Goal: Task Accomplishment & Management: Complete application form

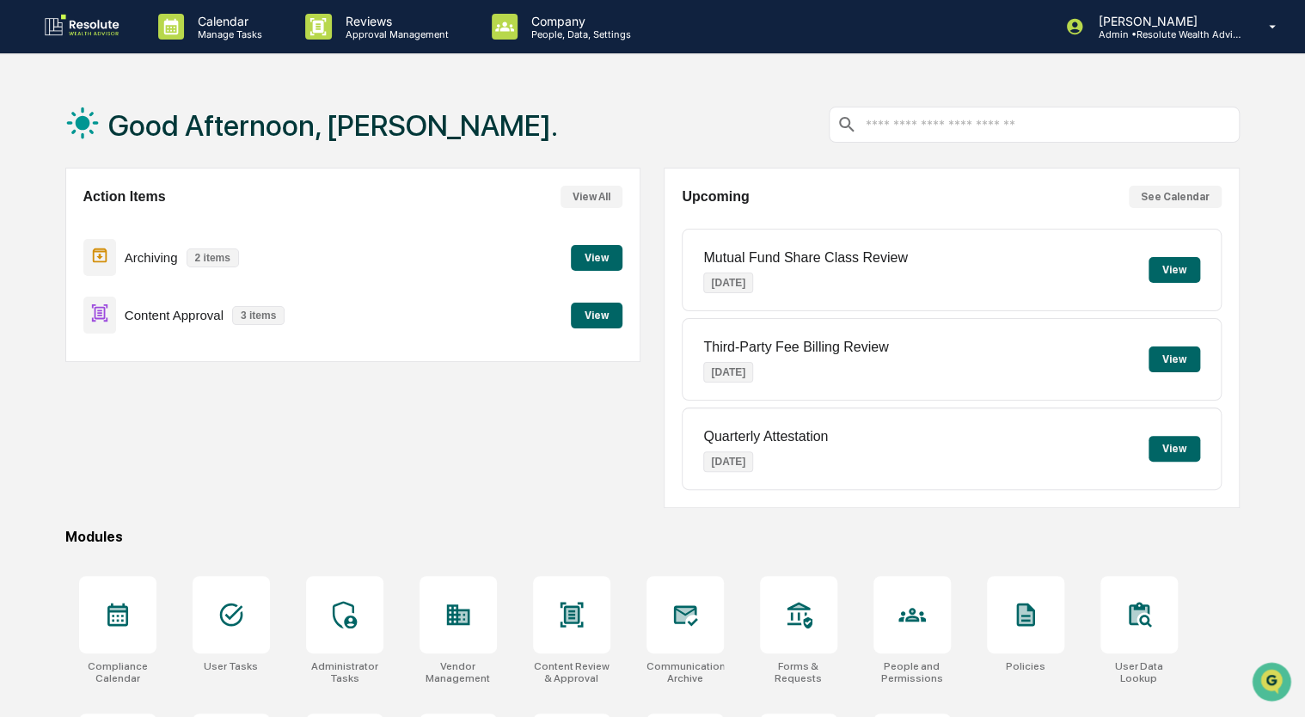
click at [601, 321] on button "View" at bounding box center [597, 316] width 52 height 26
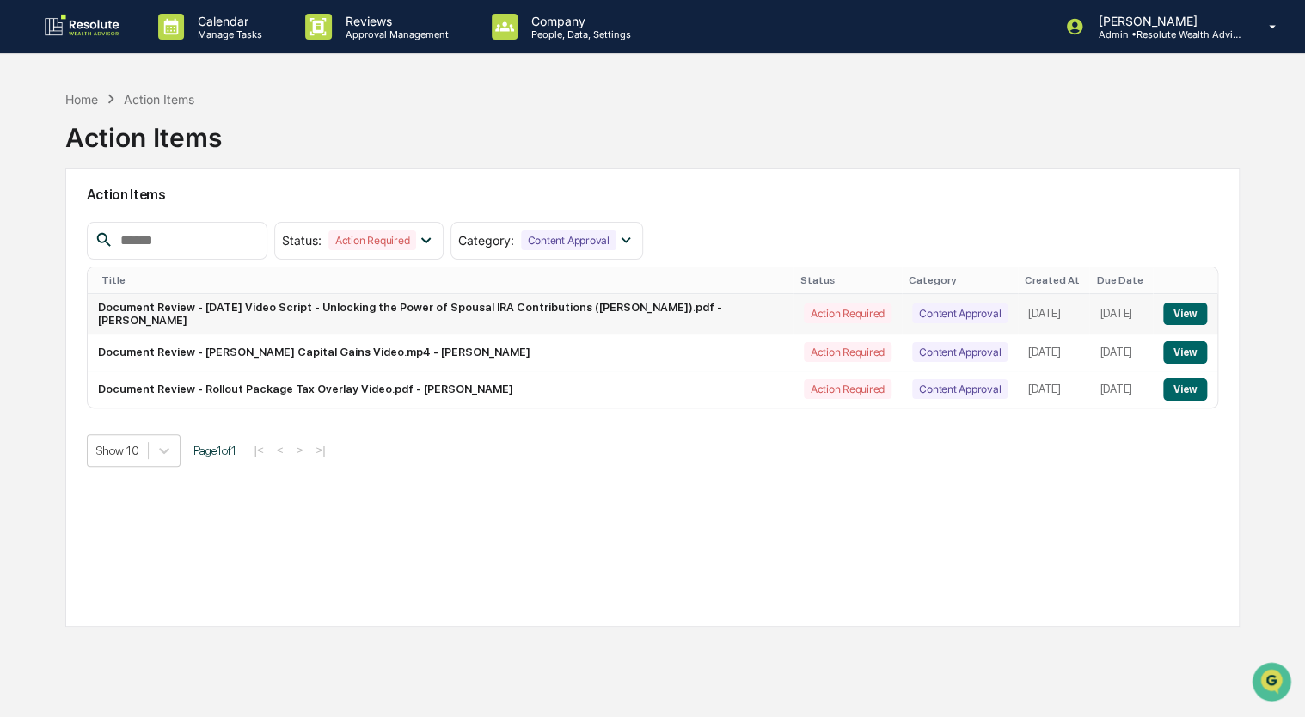
click at [1176, 318] on button "View" at bounding box center [1185, 314] width 44 height 22
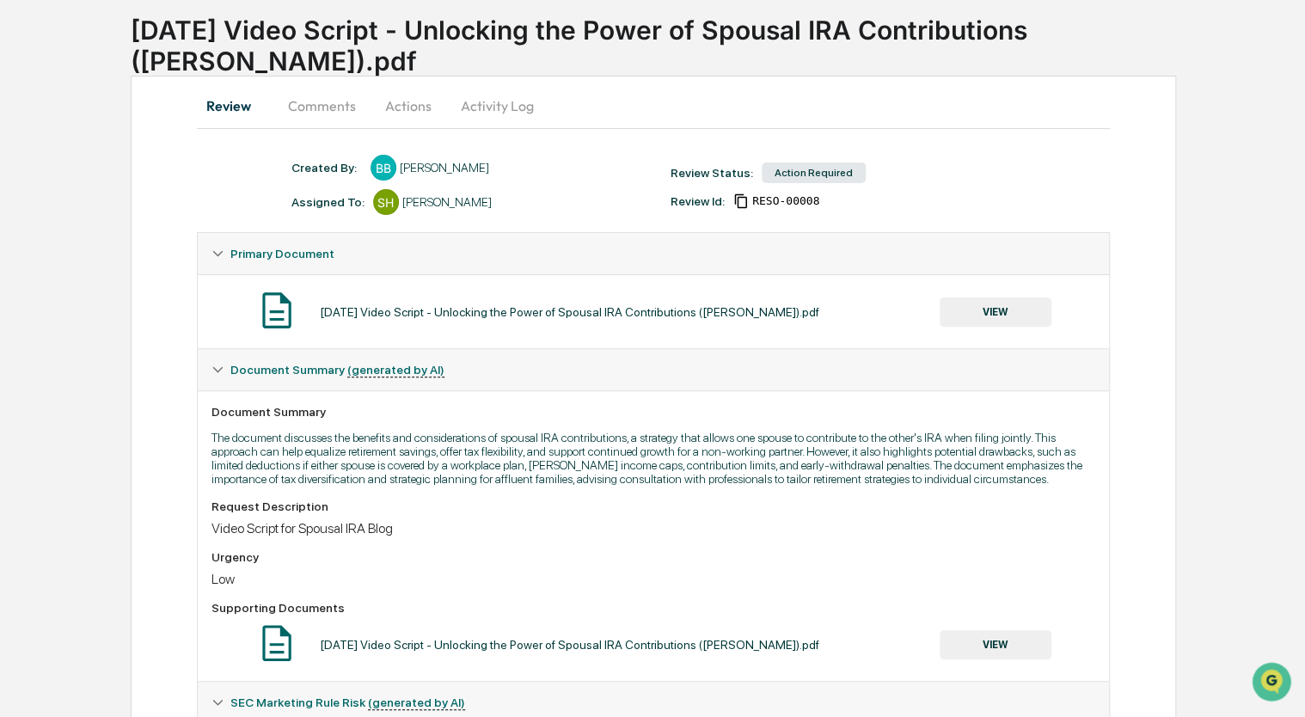
scroll to position [89, 0]
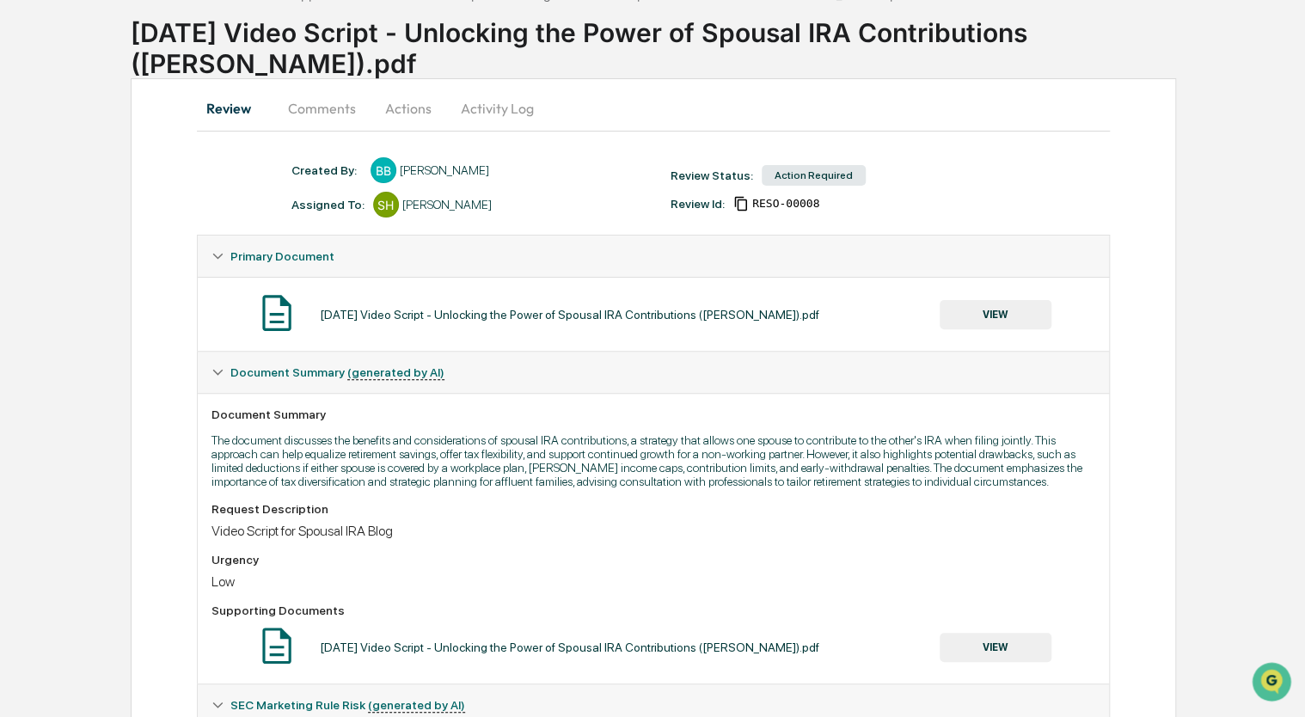
click at [994, 314] on button "VIEW" at bounding box center [995, 314] width 112 height 29
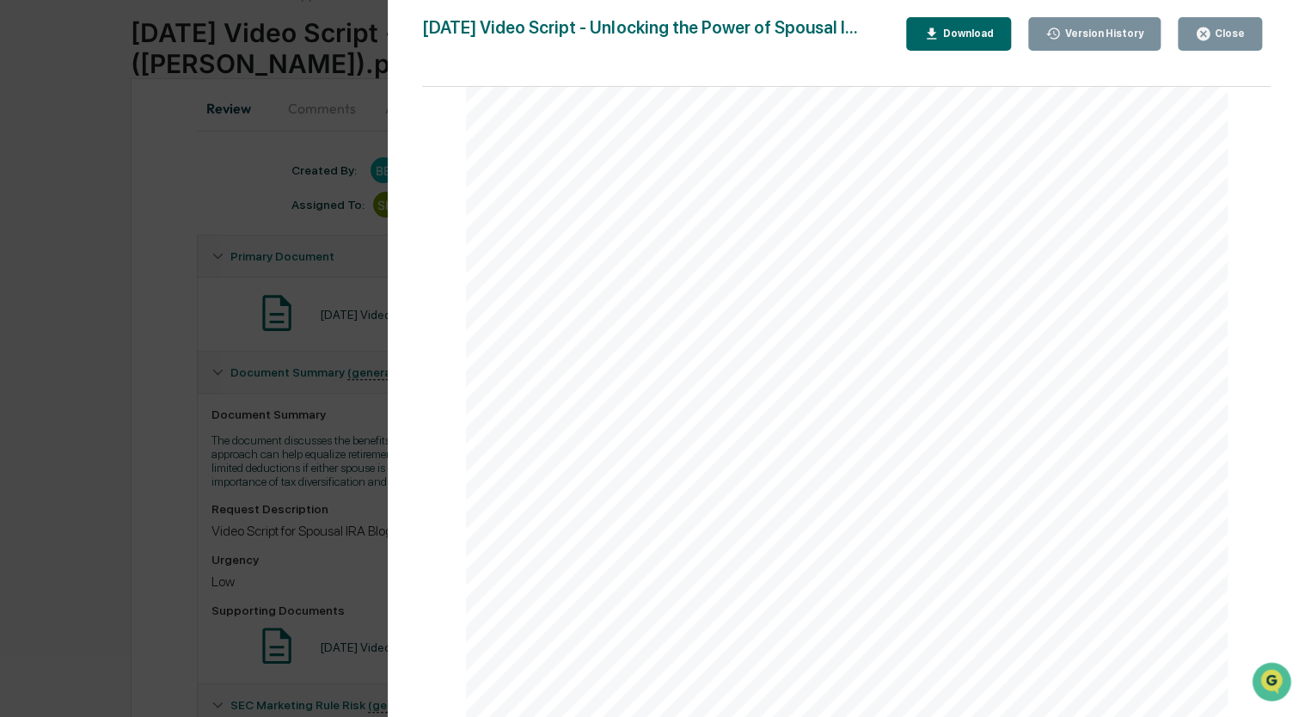
scroll to position [0, 0]
click at [1223, 32] on div "Close" at bounding box center [1228, 34] width 34 height 12
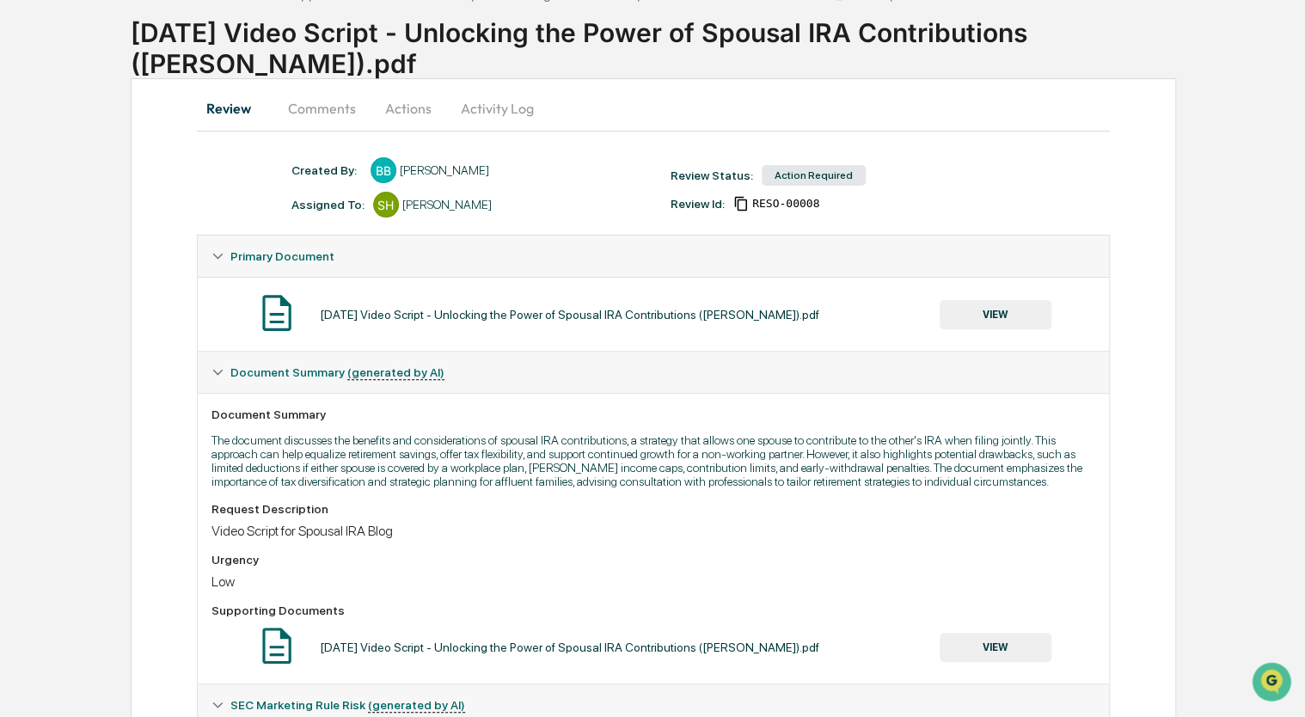
click at [402, 112] on button "Actions" at bounding box center [408, 108] width 77 height 41
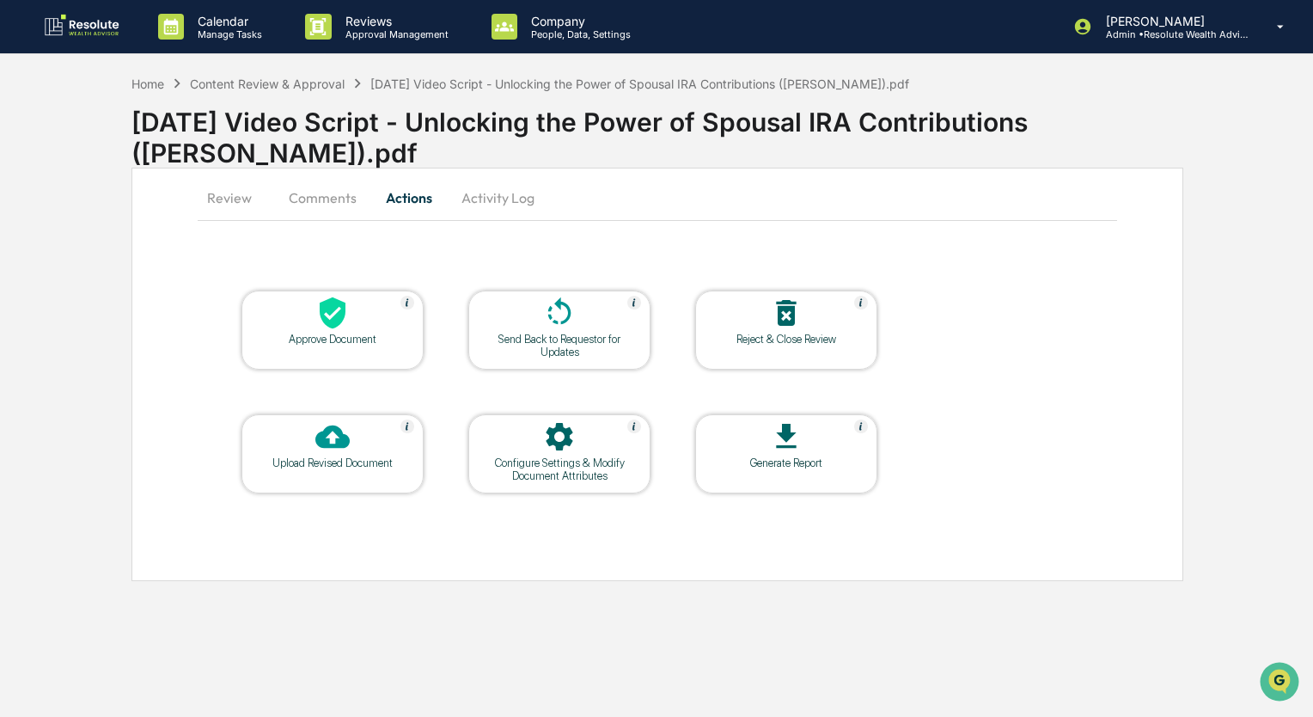
click at [340, 324] on icon at bounding box center [332, 313] width 34 height 34
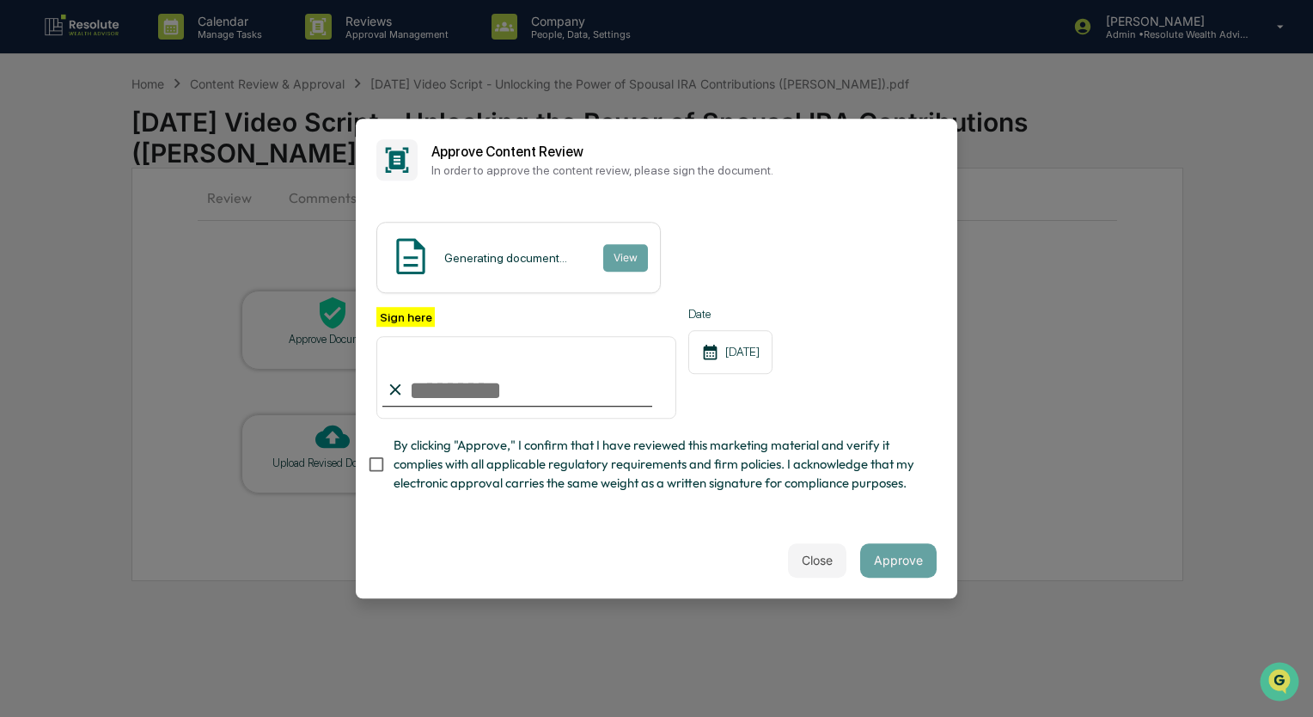
click at [450, 383] on input "Sign here" at bounding box center [526, 377] width 300 height 83
type input "**********"
click at [900, 560] on button "Approve" at bounding box center [898, 560] width 77 height 34
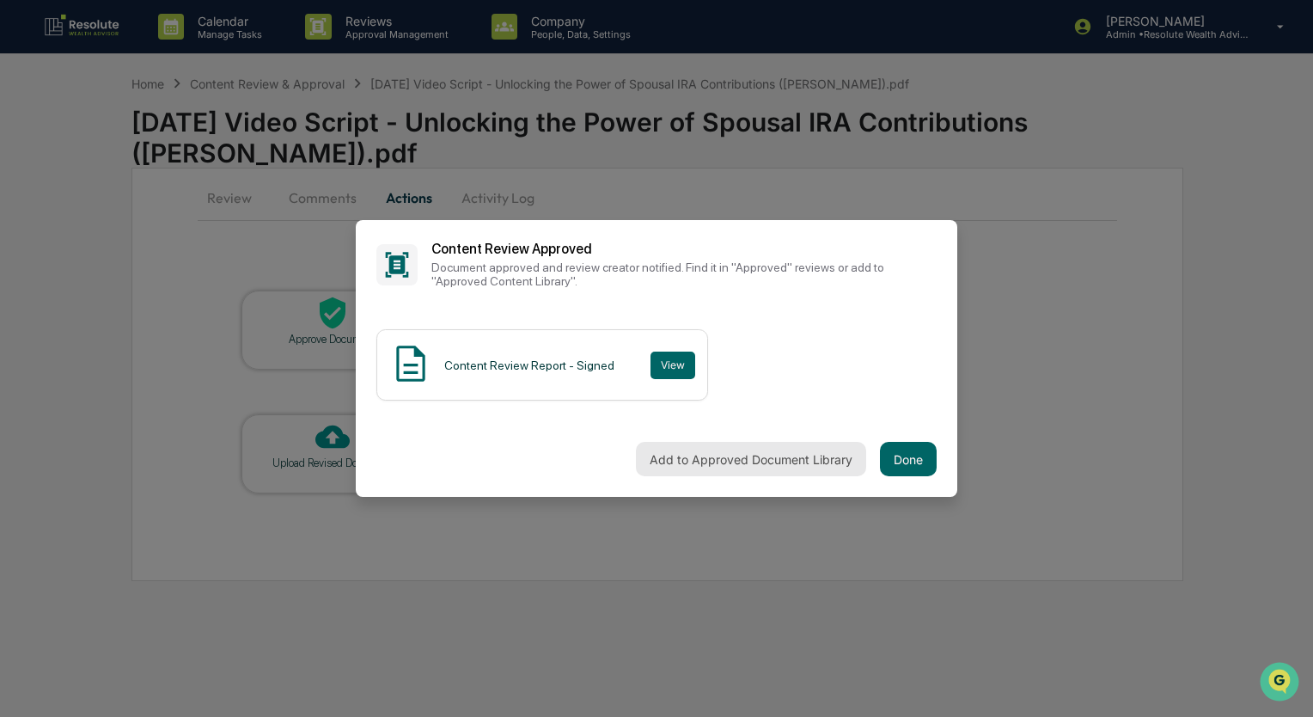
click at [769, 459] on button "Add to Approved Document Library" at bounding box center [751, 459] width 230 height 34
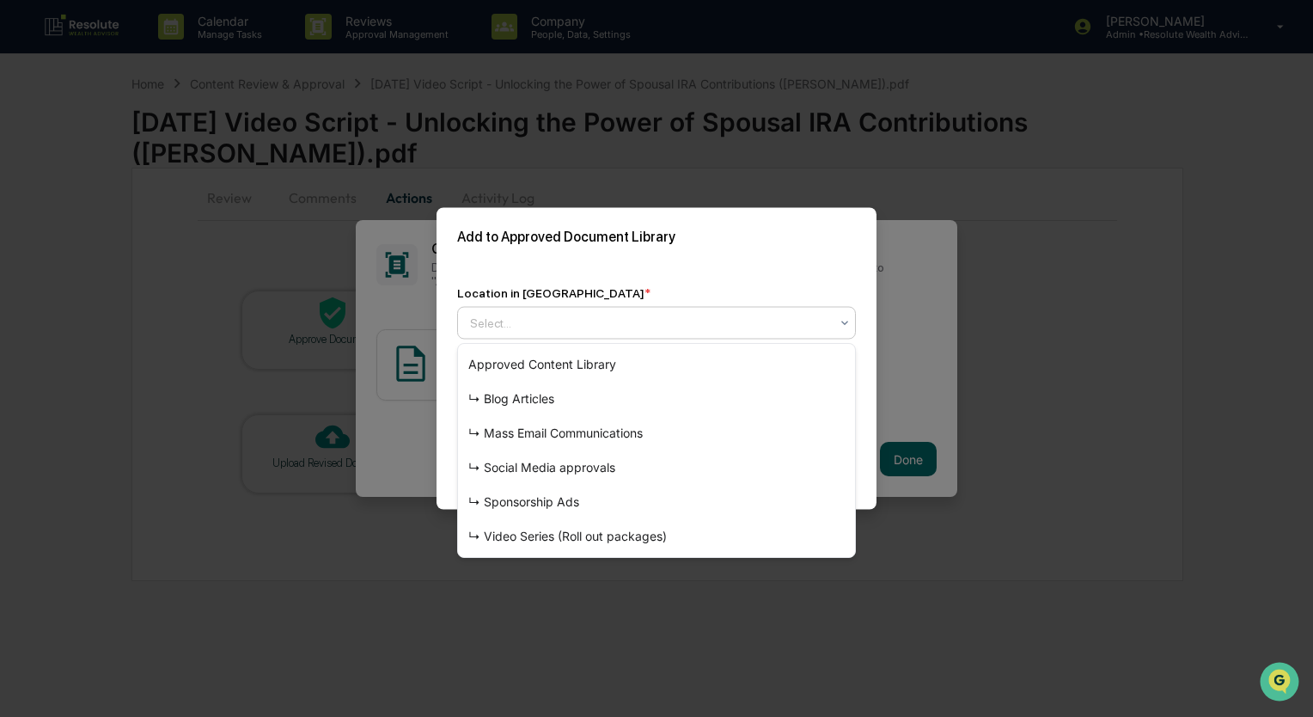
click at [708, 319] on div at bounding box center [649, 323] width 359 height 17
click at [605, 538] on div "↳ Video Series (Roll out packages)" at bounding box center [656, 536] width 397 height 34
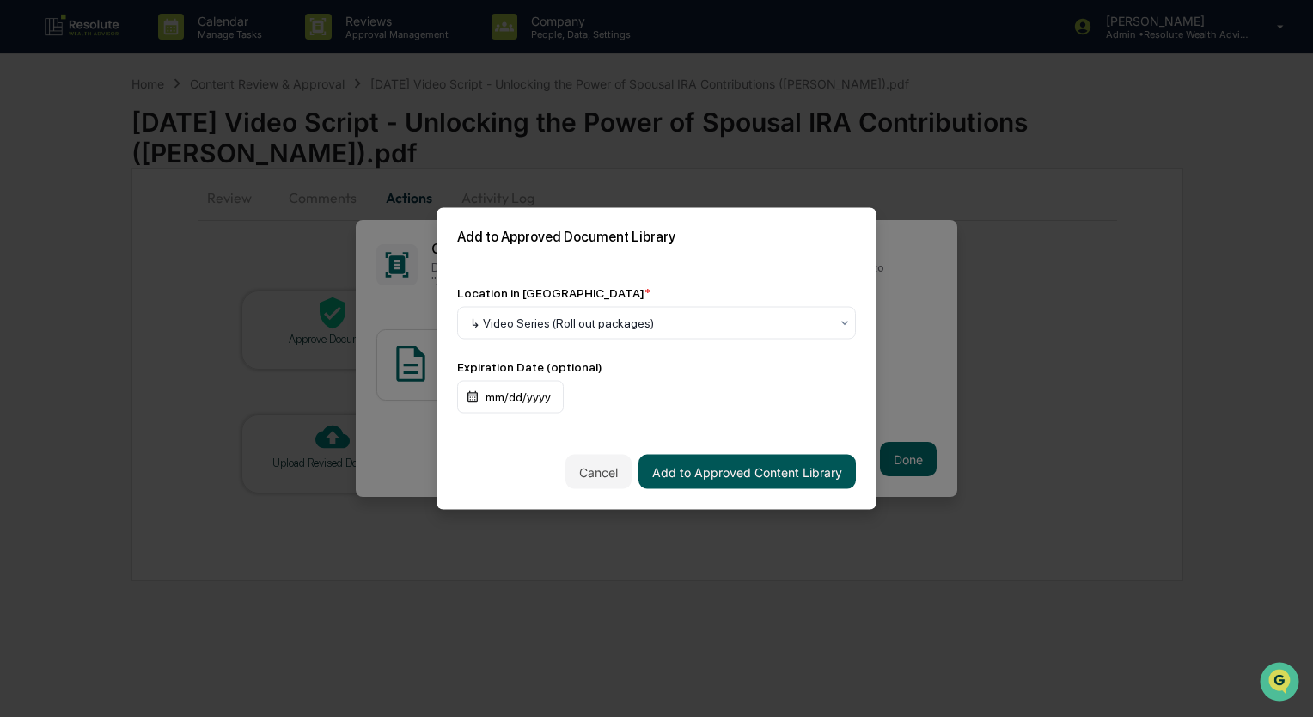
click at [707, 473] on button "Add to Approved Content Library" at bounding box center [747, 472] width 217 height 34
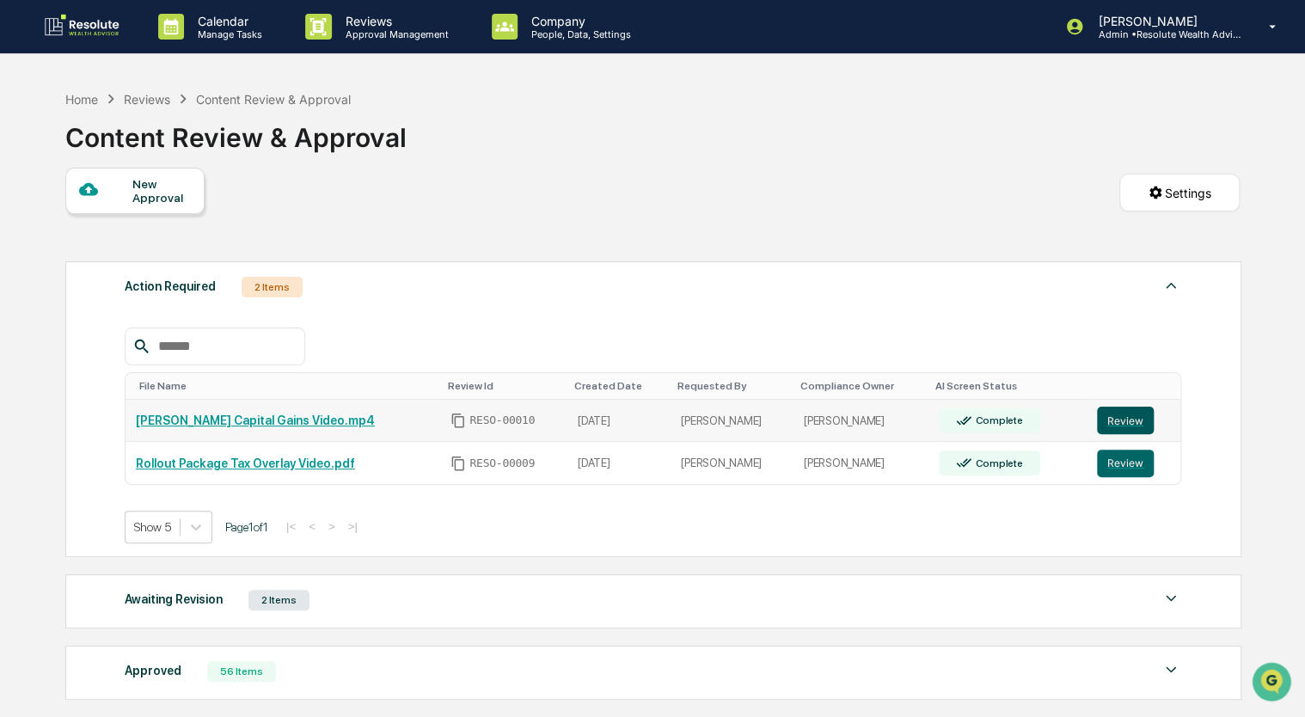
click at [1122, 426] on button "Review" at bounding box center [1125, 421] width 57 height 28
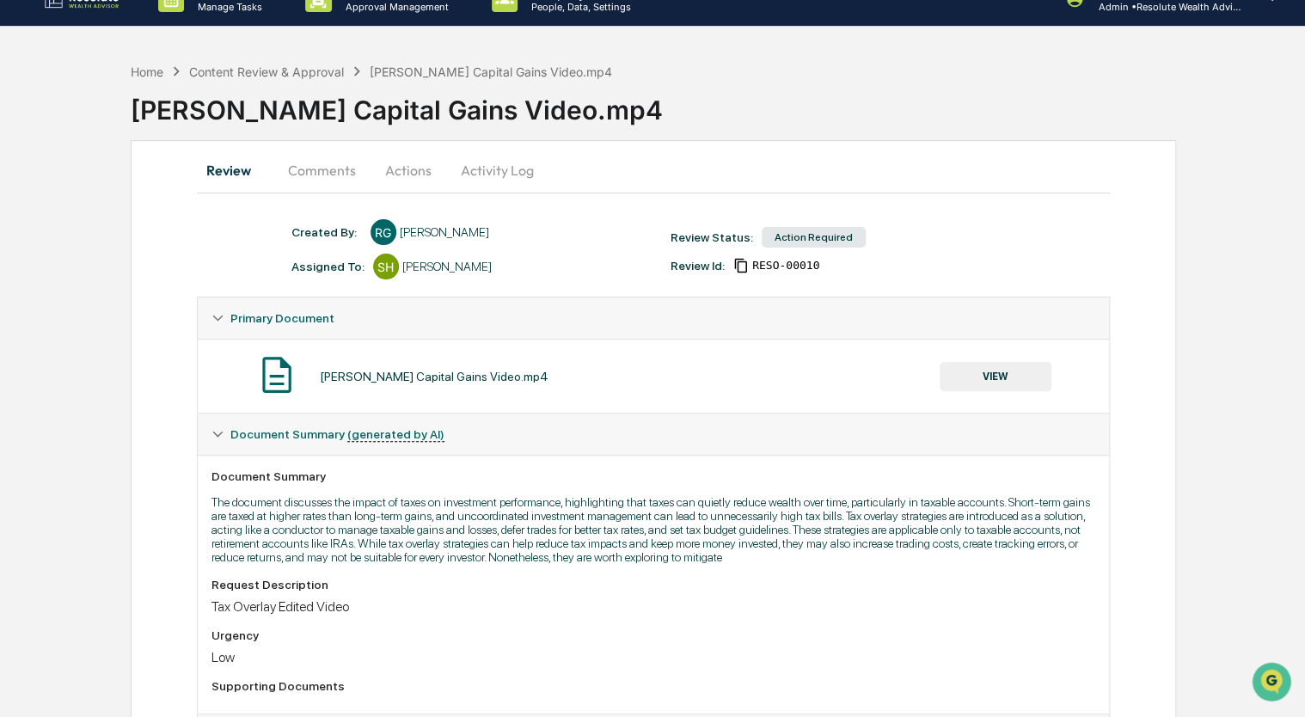
scroll to position [27, 0]
click at [1006, 376] on button "VIEW" at bounding box center [995, 377] width 112 height 29
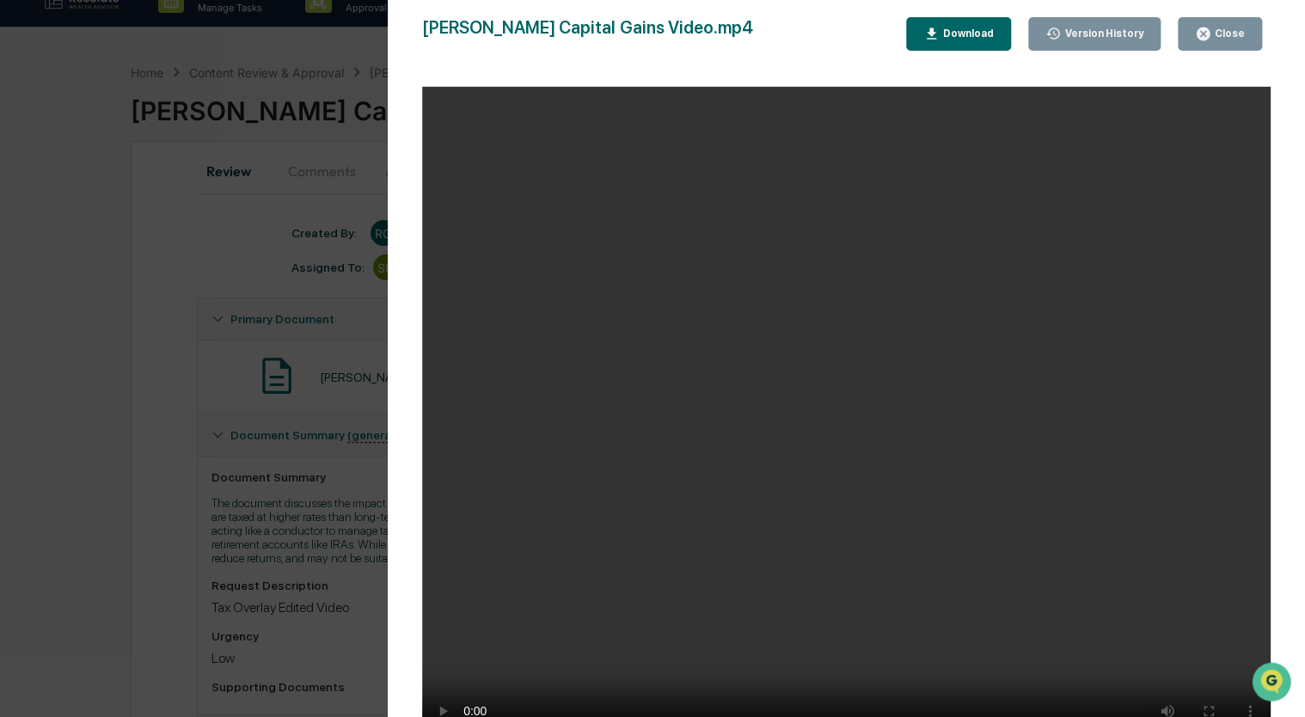
click at [1007, 141] on video "Your browser does not support the video tag." at bounding box center [846, 419] width 848 height 665
click at [1225, 20] on button "Close" at bounding box center [1220, 34] width 84 height 34
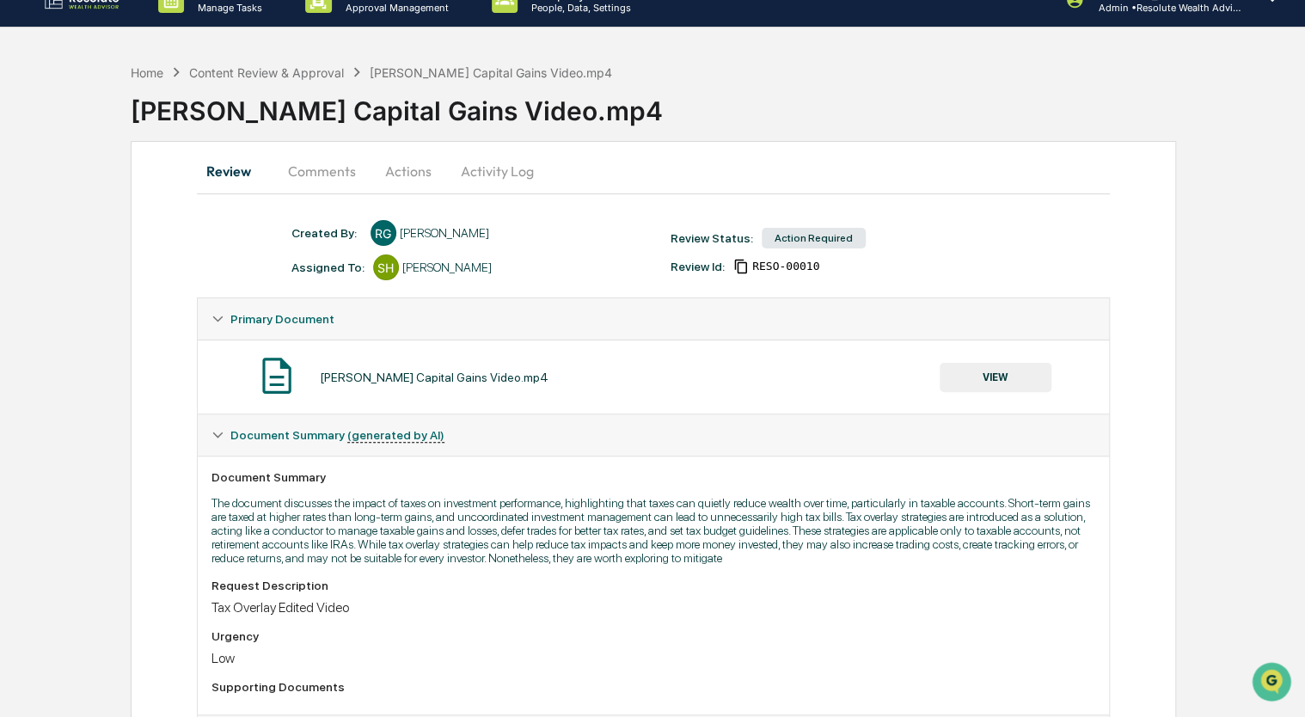
click at [417, 168] on button "Actions" at bounding box center [408, 170] width 77 height 41
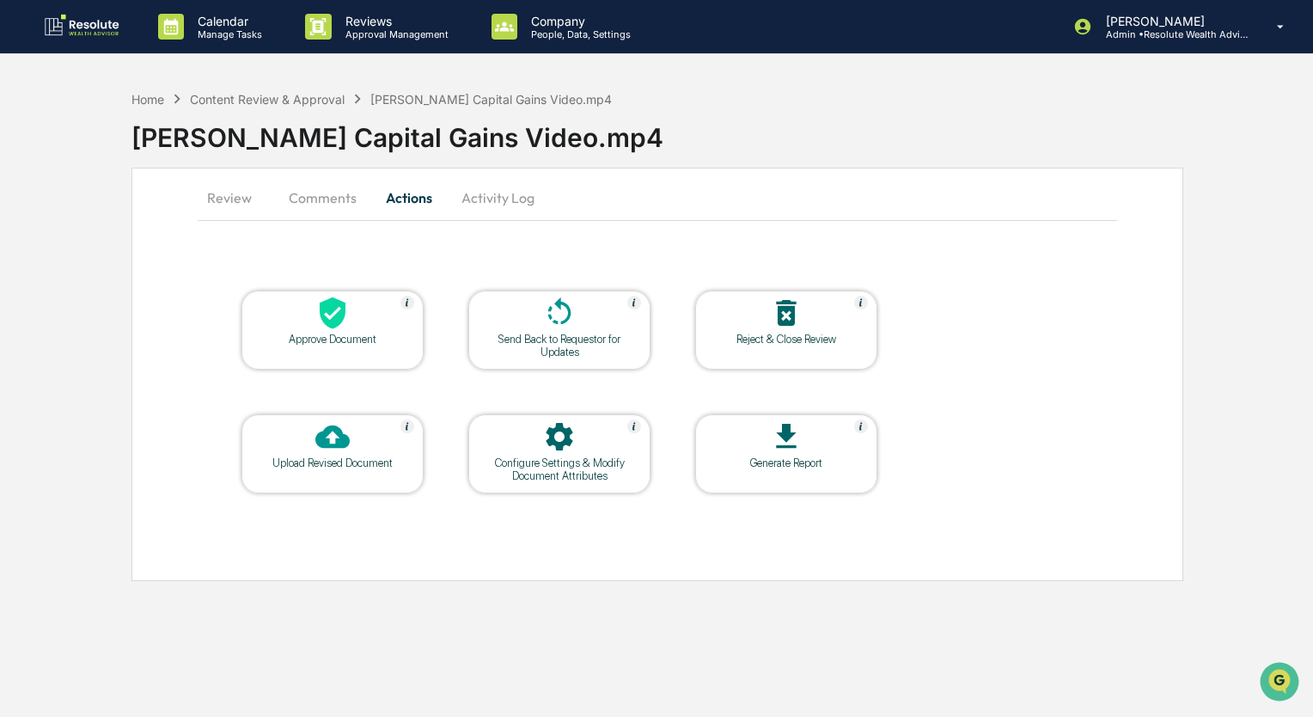
click at [345, 324] on icon at bounding box center [332, 313] width 34 height 34
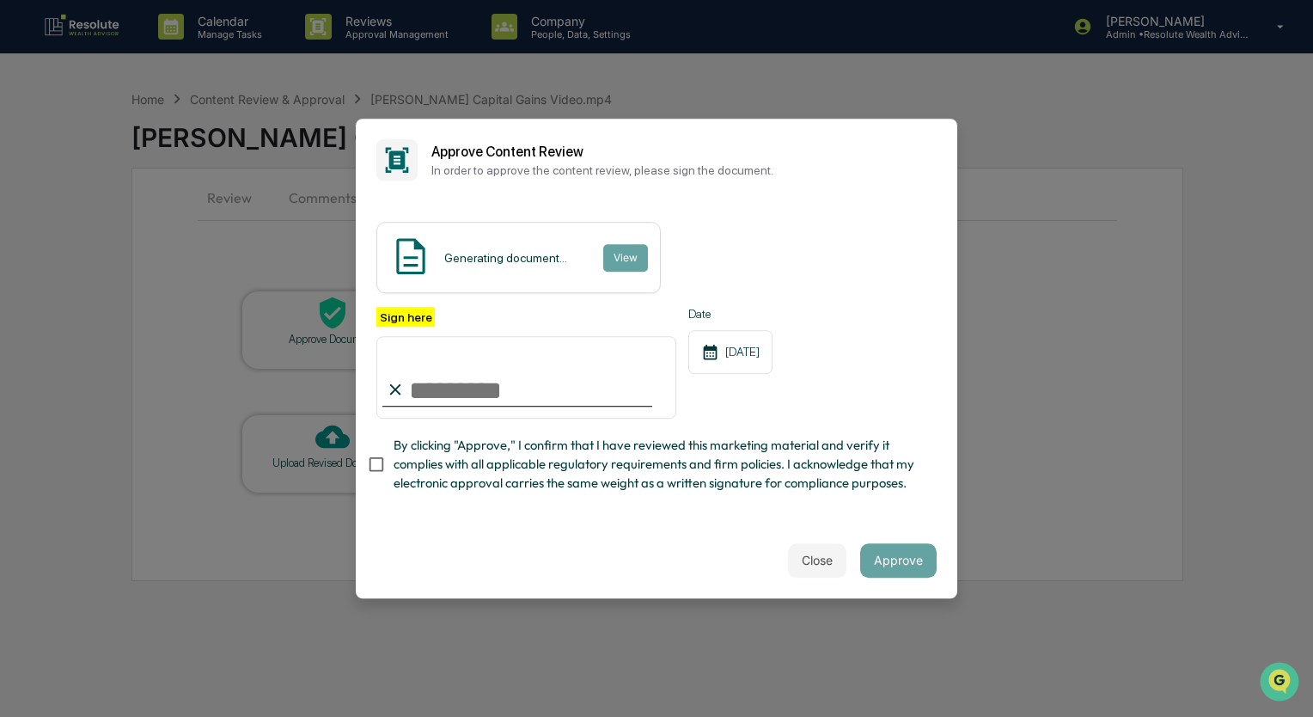
click at [435, 406] on input "Sign here" at bounding box center [526, 377] width 300 height 83
type input "**********"
click at [882, 563] on button "Approve" at bounding box center [898, 560] width 77 height 34
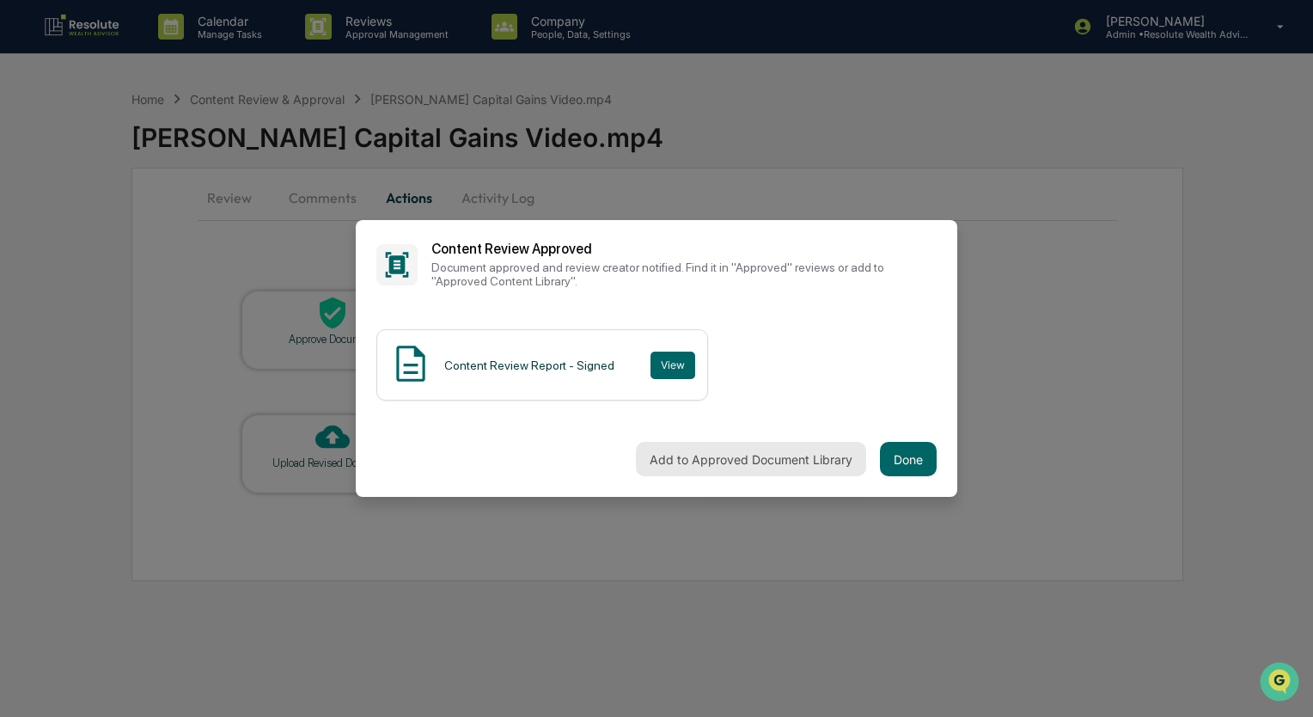
click at [712, 458] on button "Add to Approved Document Library" at bounding box center [751, 459] width 230 height 34
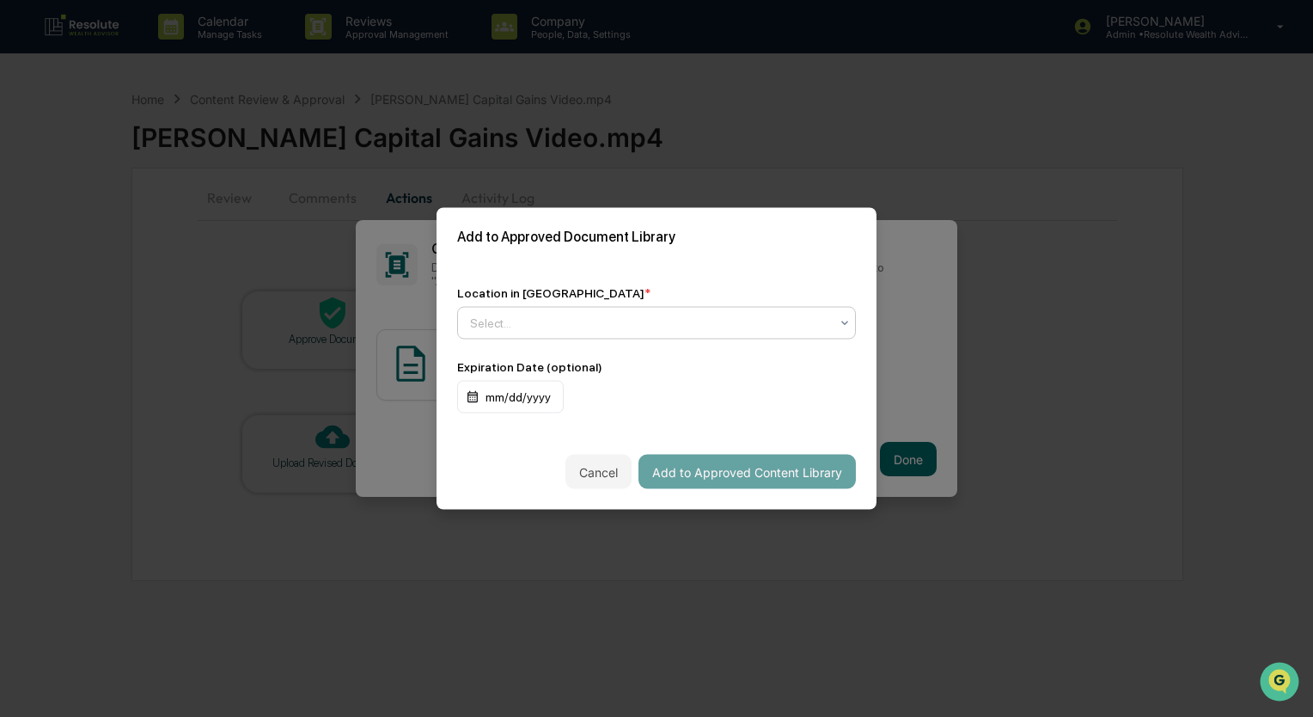
click at [746, 327] on div at bounding box center [649, 323] width 359 height 17
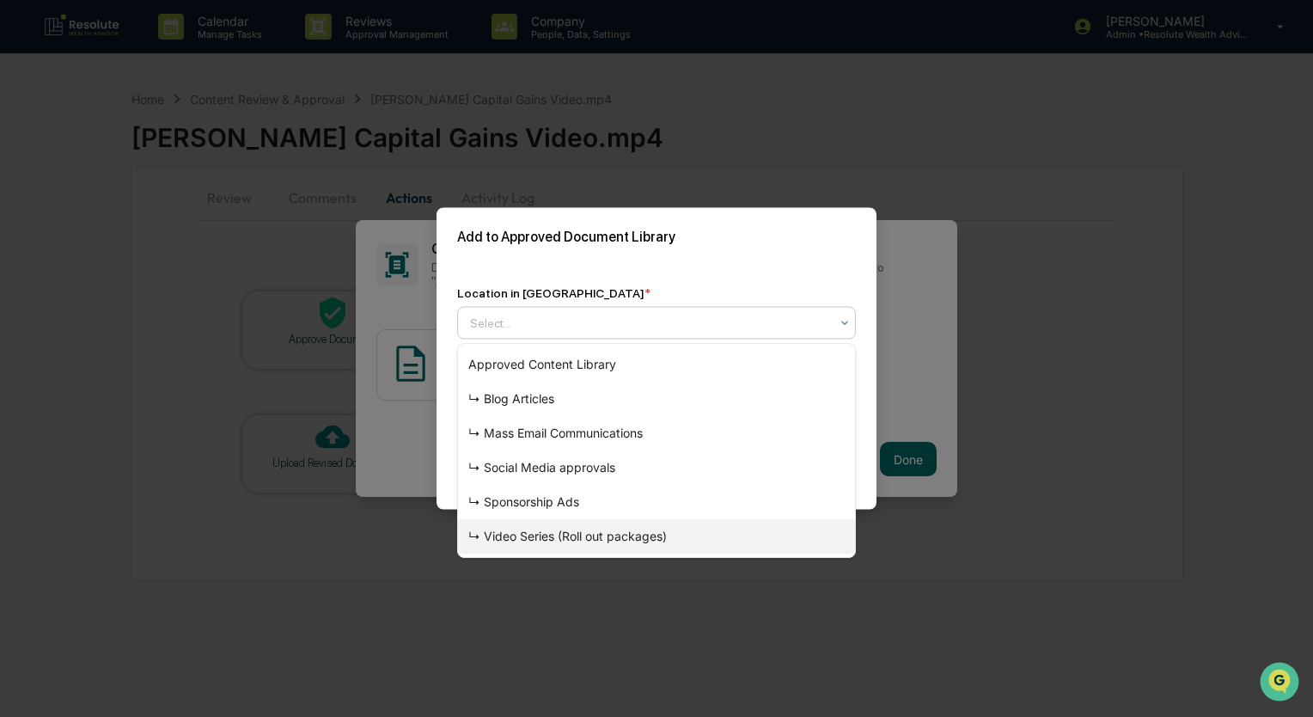
click at [612, 531] on div "↳ Video Series (Roll out packages)" at bounding box center [656, 536] width 397 height 34
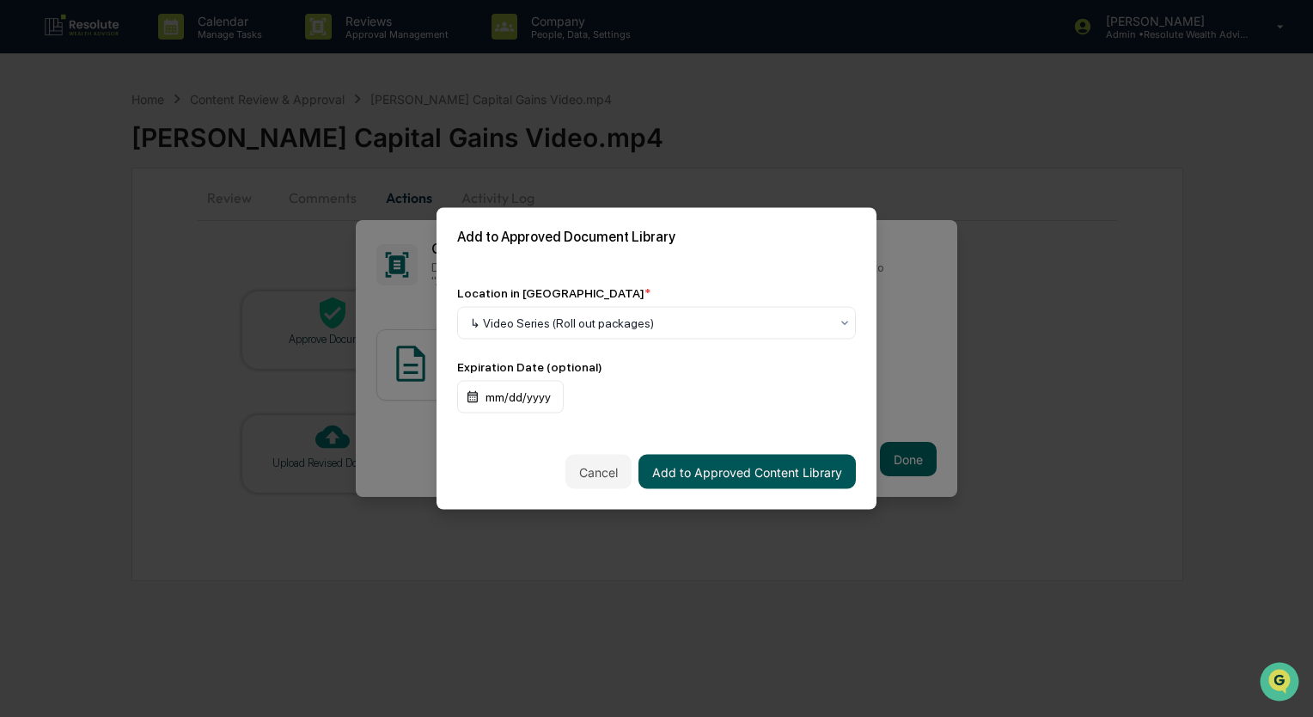
click at [725, 473] on button "Add to Approved Content Library" at bounding box center [747, 472] width 217 height 34
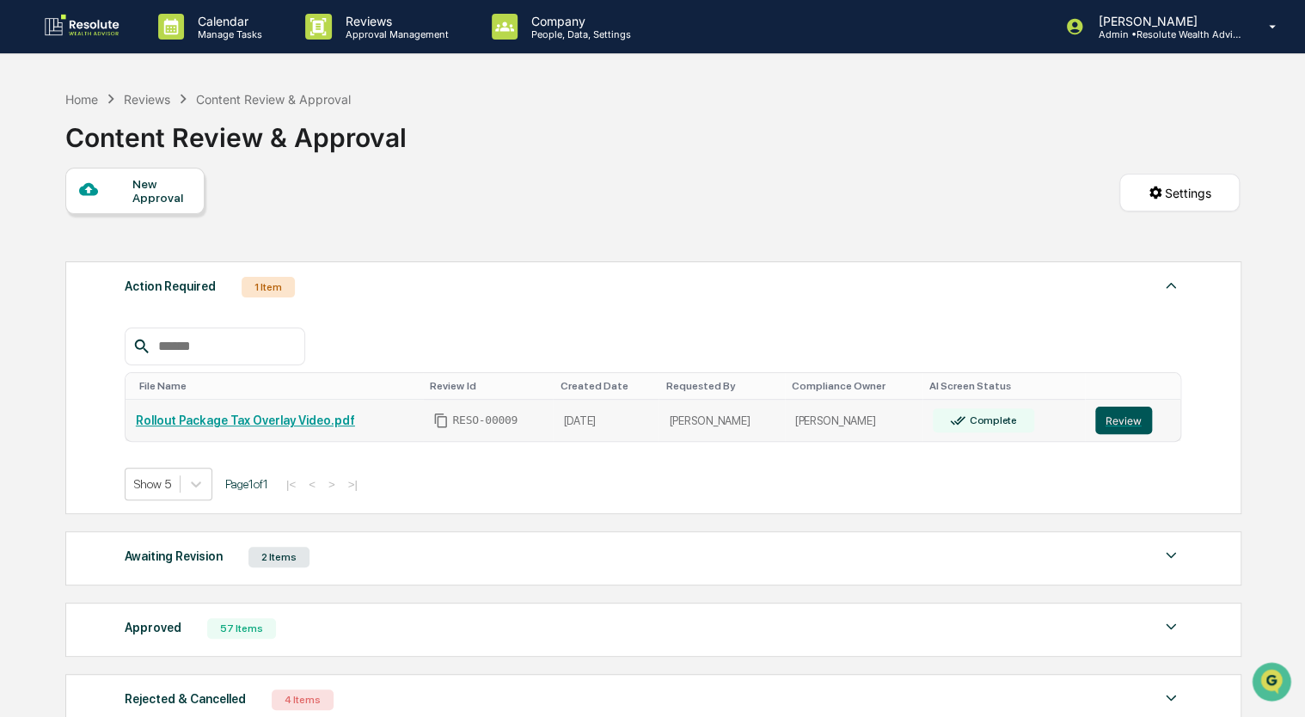
click at [1119, 419] on button "Review" at bounding box center [1123, 421] width 57 height 28
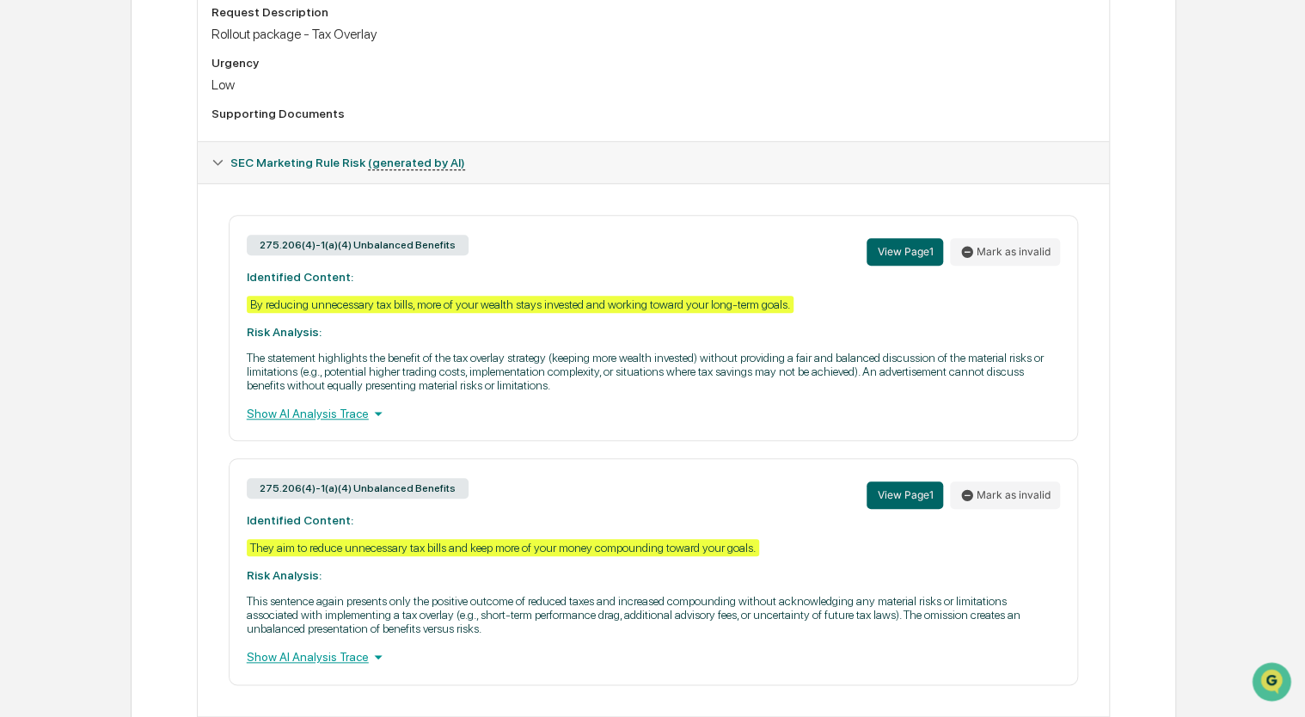
scroll to position [591, 0]
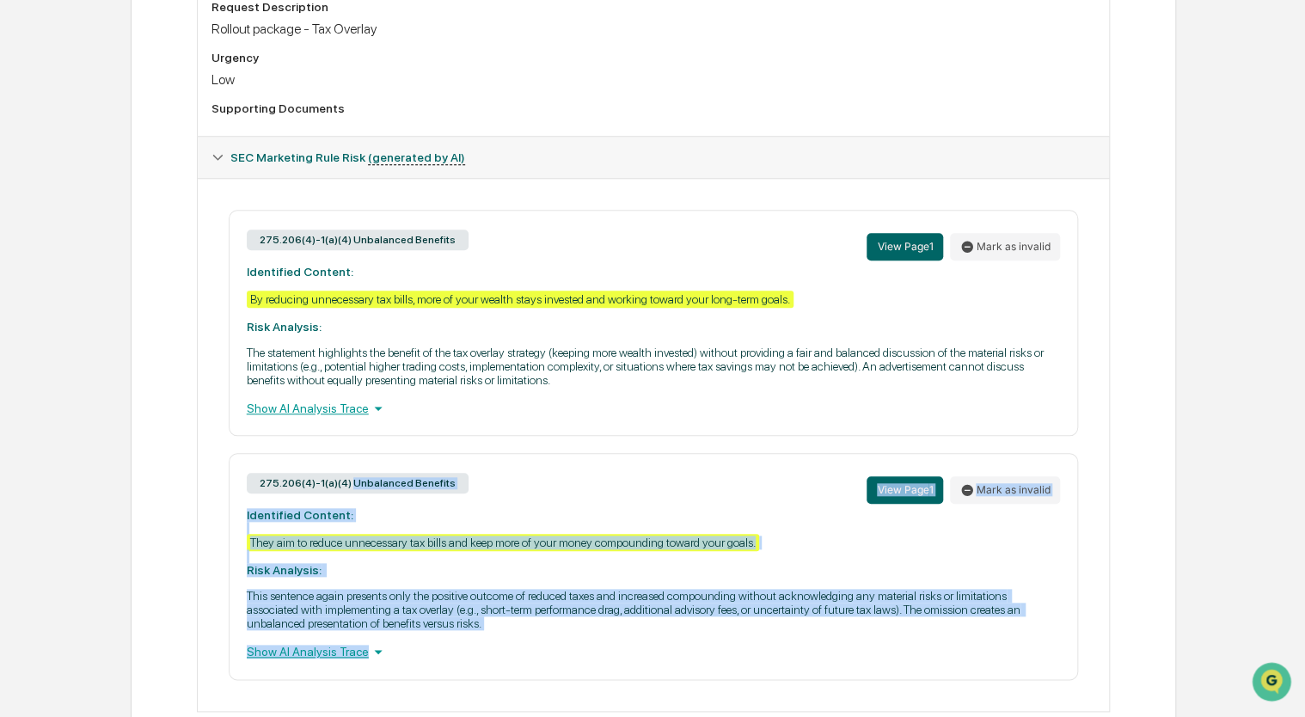
drag, startPoint x: 515, startPoint y: 648, endPoint x: 349, endPoint y: 446, distance: 261.4
click at [349, 446] on div "275.206(4)-1(a)(4) Unbalanced Benefits View Page 1 Mark as invalid Identified C…" at bounding box center [653, 445] width 884 height 470
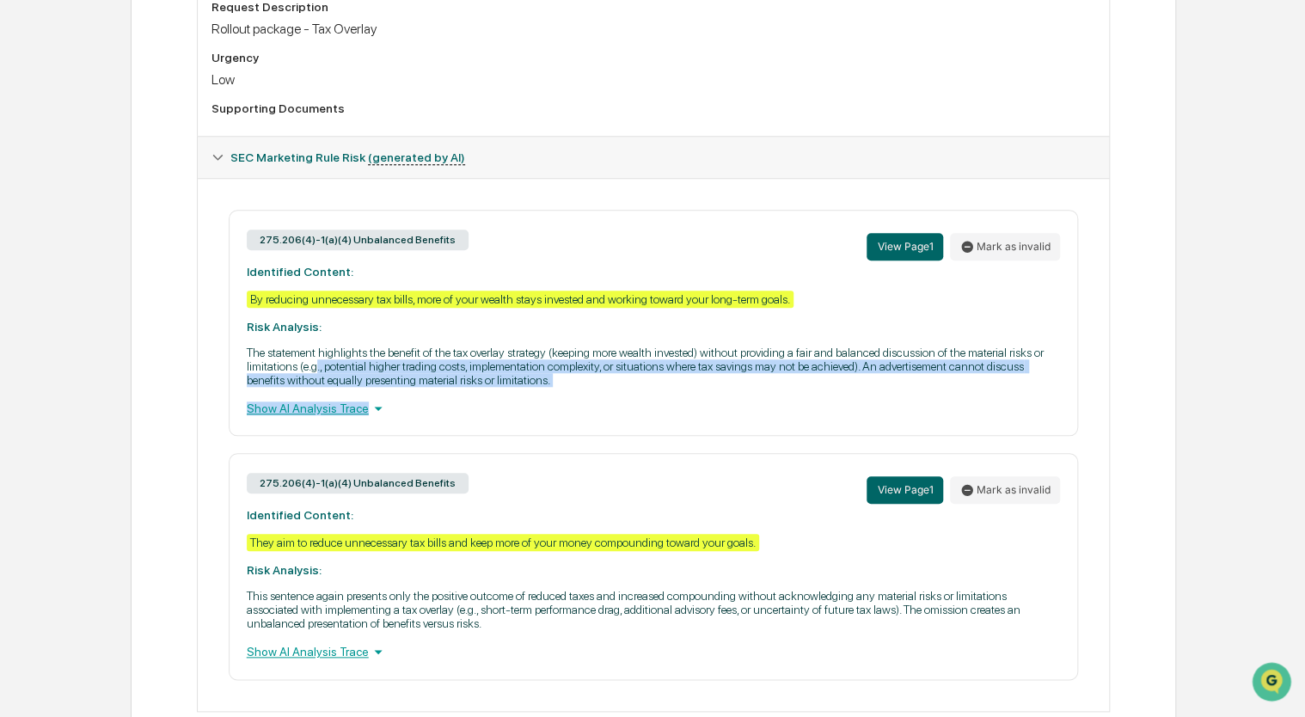
drag, startPoint x: 341, startPoint y: 430, endPoint x: 315, endPoint y: 370, distance: 65.8
click at [315, 370] on div "275.206(4)-1(a)(4) Unbalanced Benefits View Page 1 Mark as invalid Identified C…" at bounding box center [654, 323] width 850 height 226
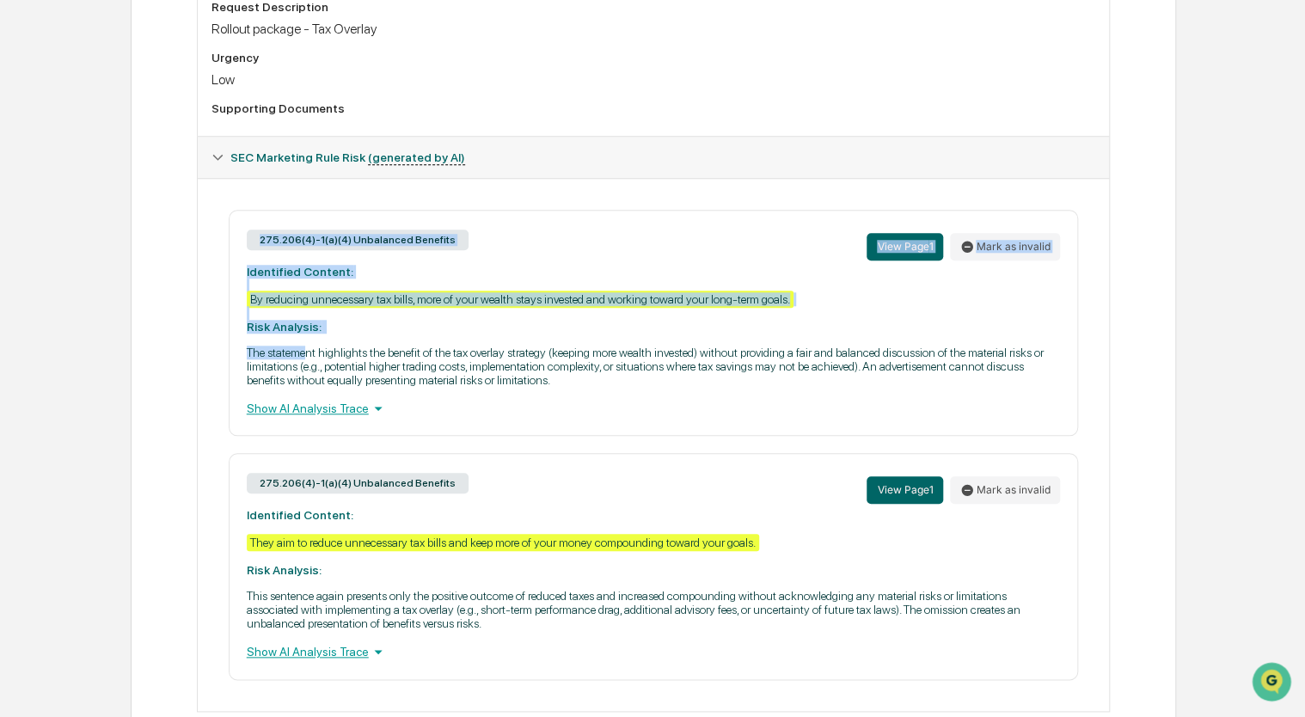
drag, startPoint x: 315, startPoint y: 370, endPoint x: 223, endPoint y: 263, distance: 140.2
click at [223, 263] on div "275.206(4)-1(a)(4) Unbalanced Benefits View Page 1 Mark as invalid Identified C…" at bounding box center [653, 445] width 884 height 470
click at [426, 242] on div "275.206(4)-1(a)(4) Unbalanced Benefits" at bounding box center [358, 240] width 222 height 21
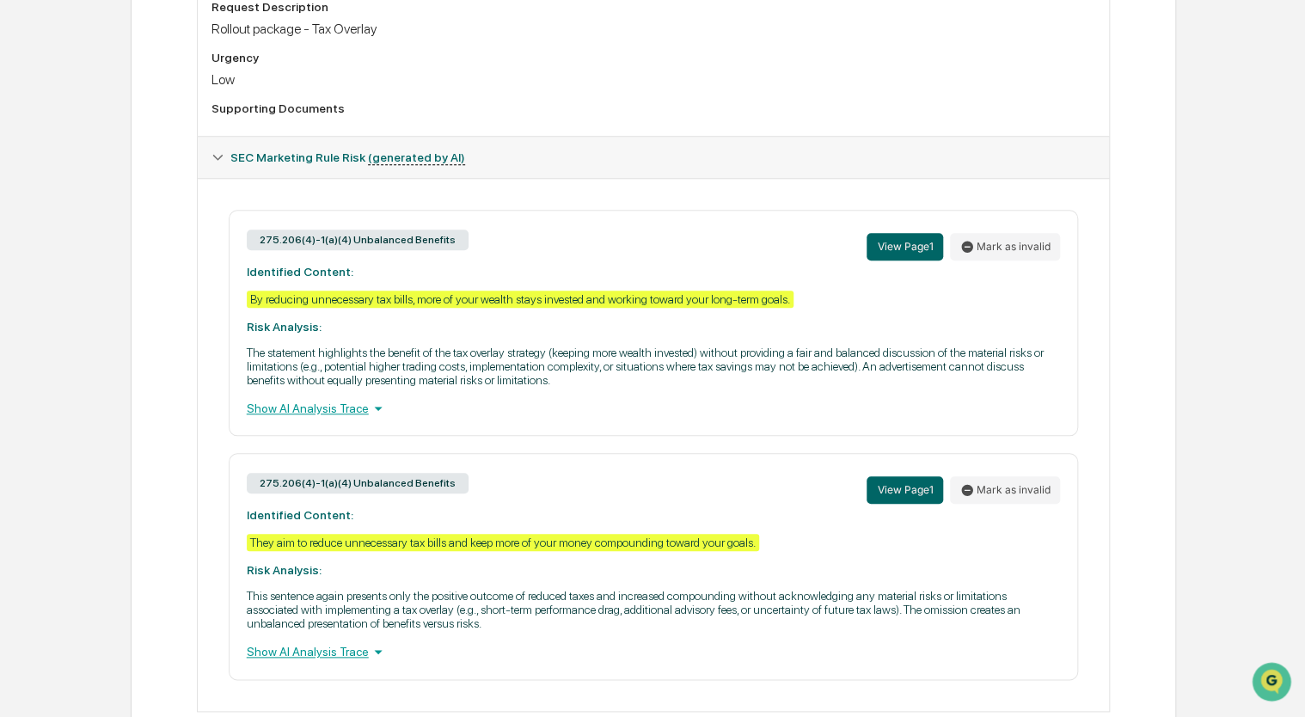
click at [426, 242] on div "275.206(4)-1(a)(4) Unbalanced Benefits" at bounding box center [358, 240] width 222 height 21
drag, startPoint x: 426, startPoint y: 242, endPoint x: 344, endPoint y: 280, distance: 90.8
click at [344, 280] on div "275.206(4)-1(a)(4) Unbalanced Benefits View Page 1 Mark as invalid Identified C…" at bounding box center [654, 323] width 850 height 226
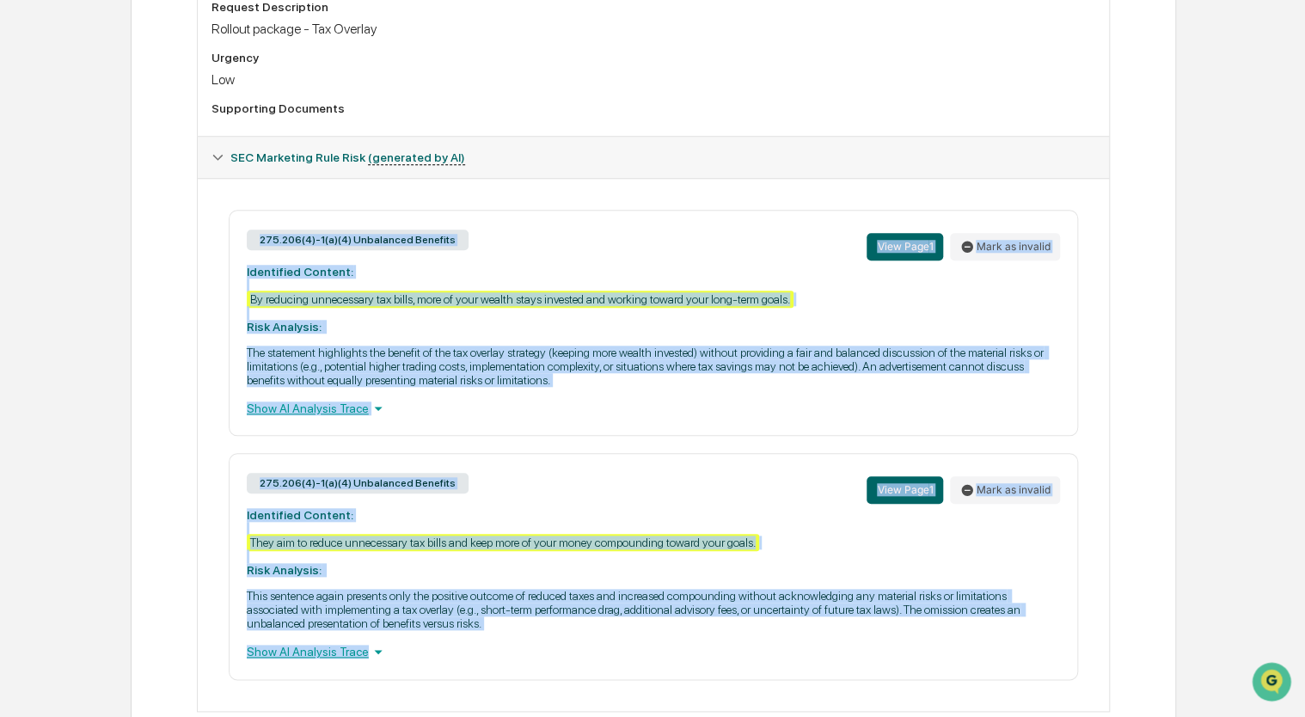
scroll to position [644, 0]
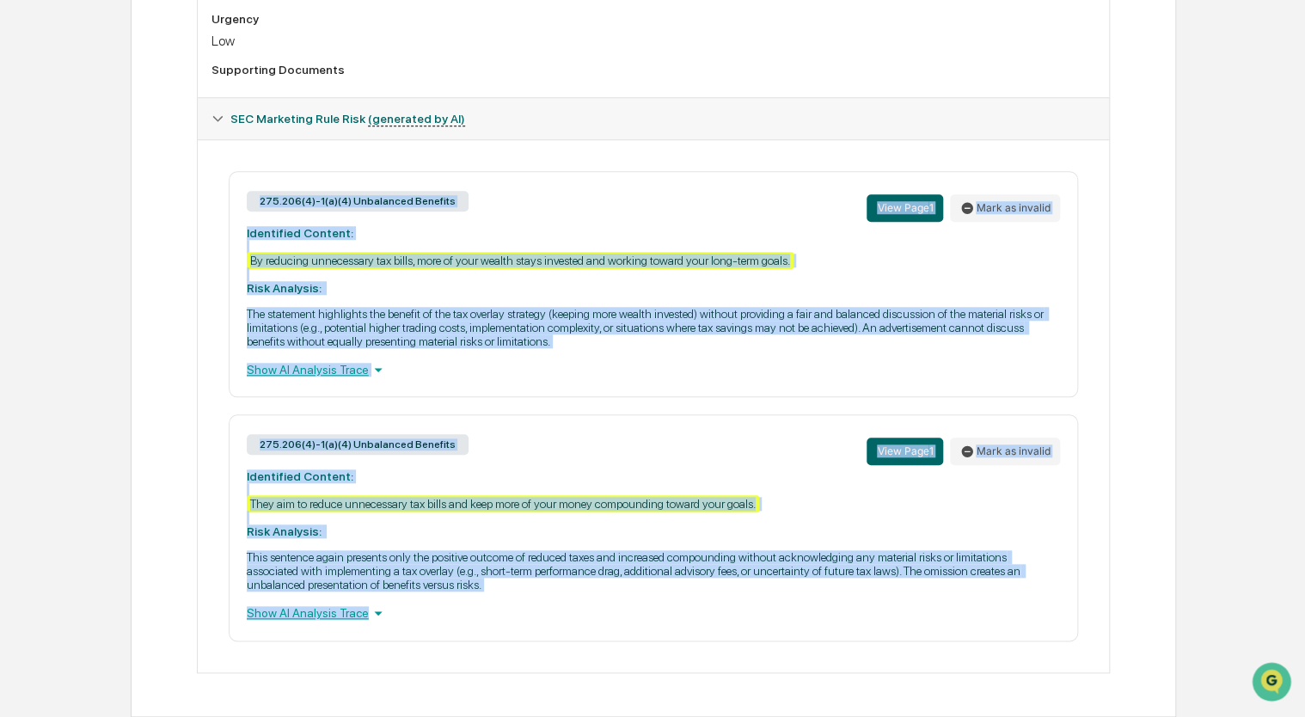
drag, startPoint x: 240, startPoint y: 238, endPoint x: 946, endPoint y: 723, distance: 856.2
copy div "275.206(4)-1(a)(4) Unbalanced Benefits View Page 1 Mark as invalid Identified C…"
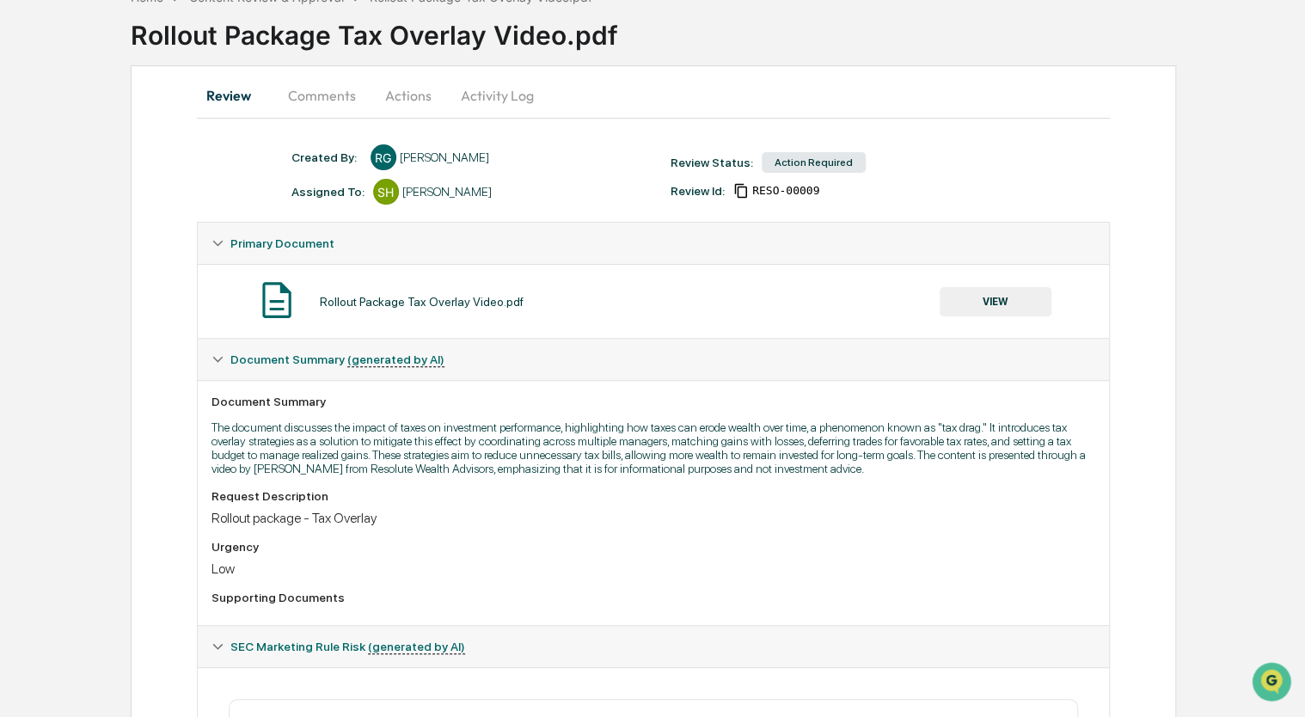
scroll to position [98, 0]
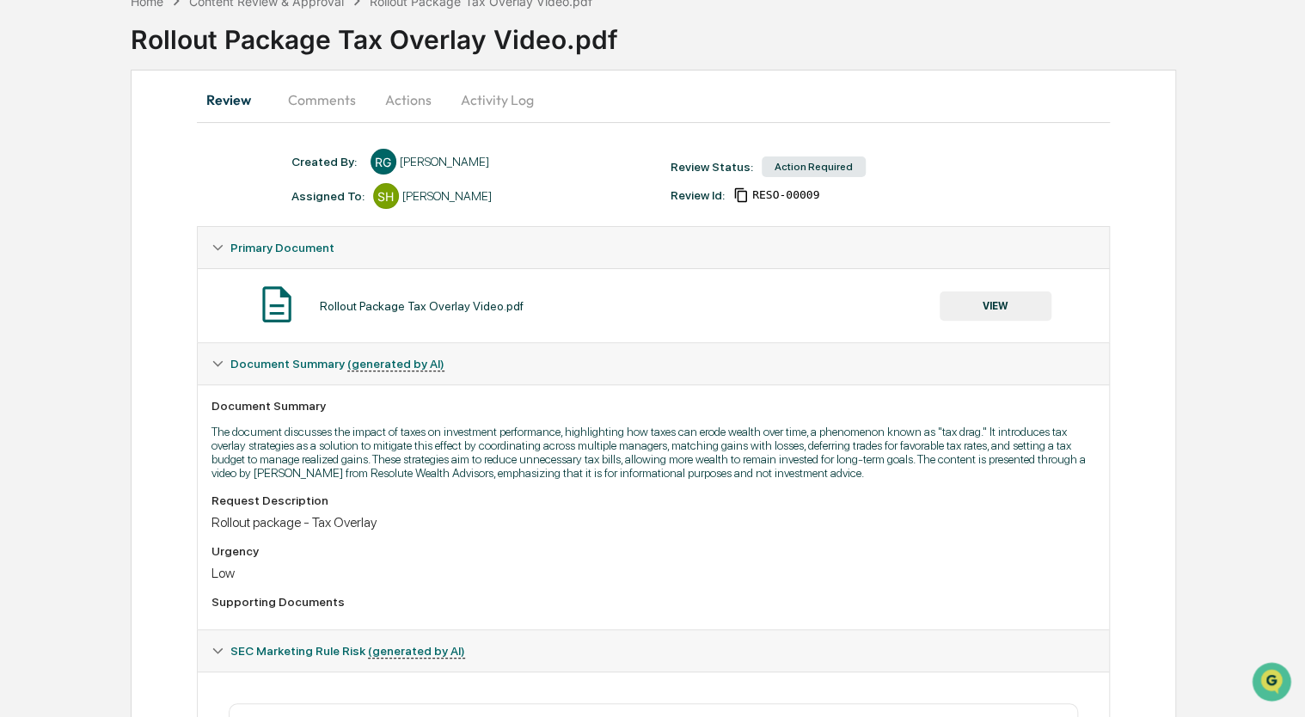
click at [426, 101] on button "Actions" at bounding box center [408, 99] width 77 height 41
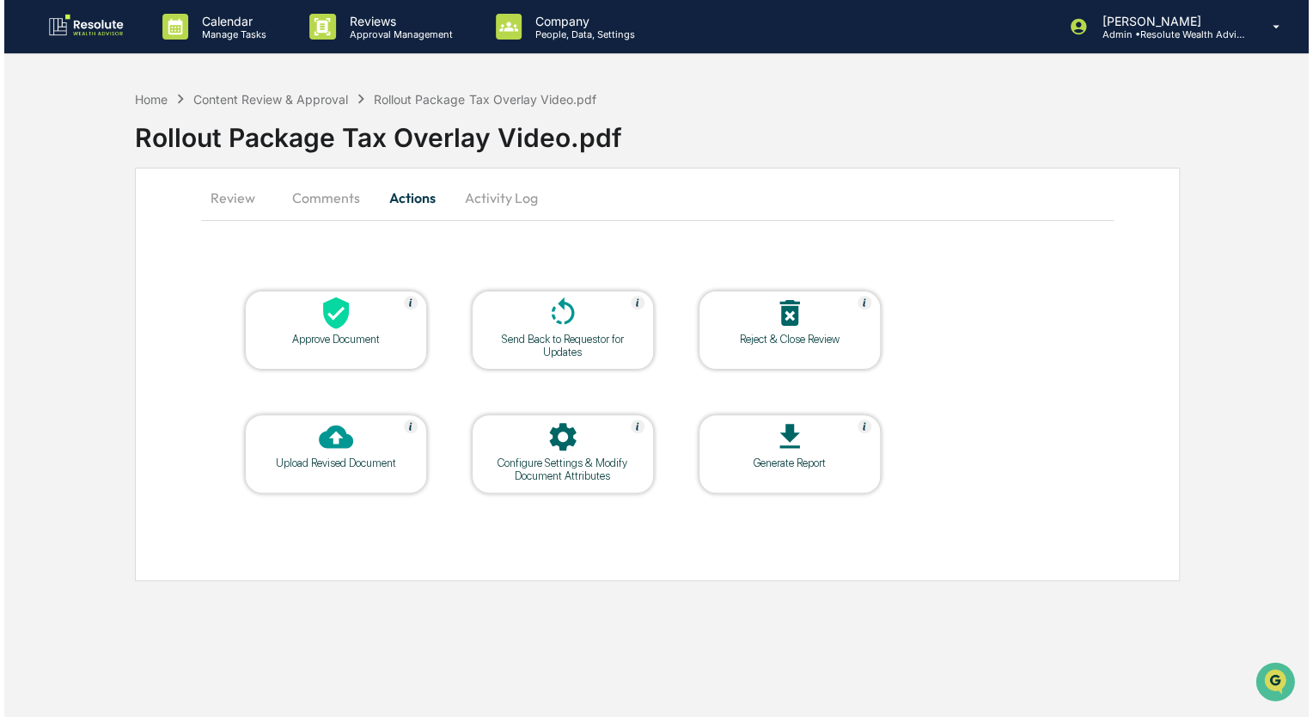
scroll to position [0, 0]
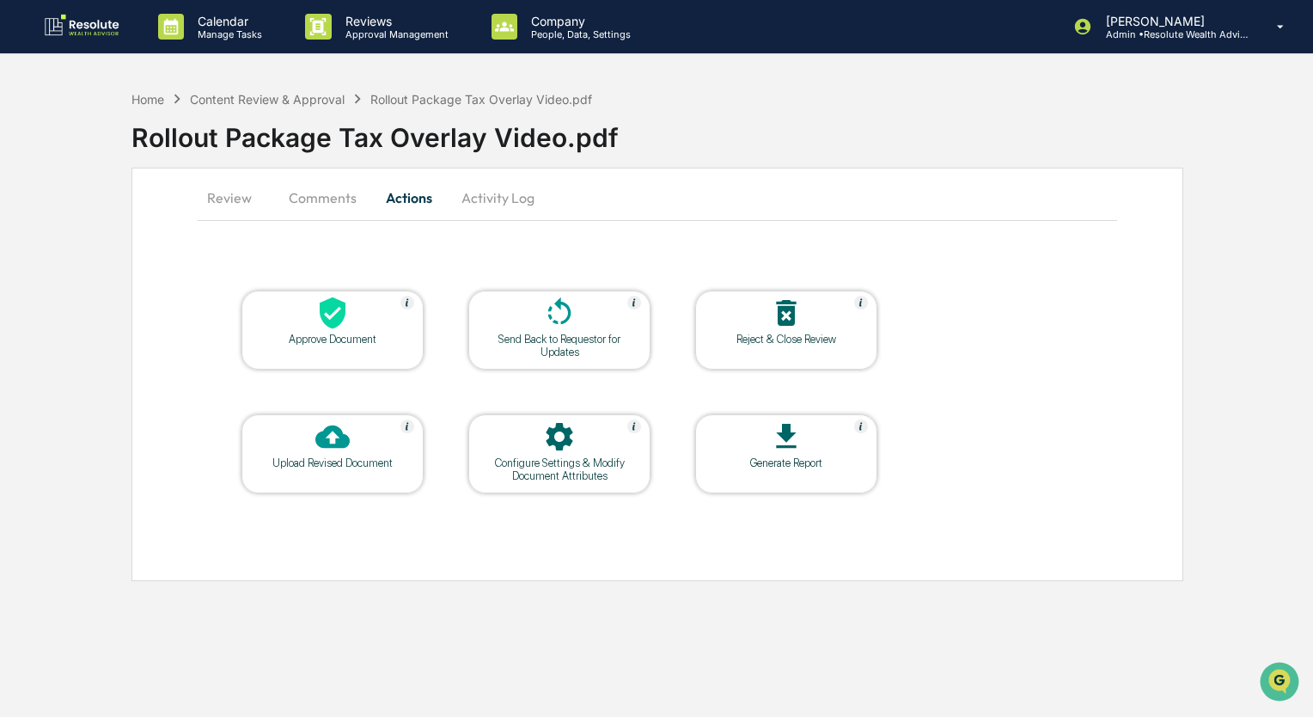
click at [567, 326] on icon at bounding box center [559, 313] width 34 height 34
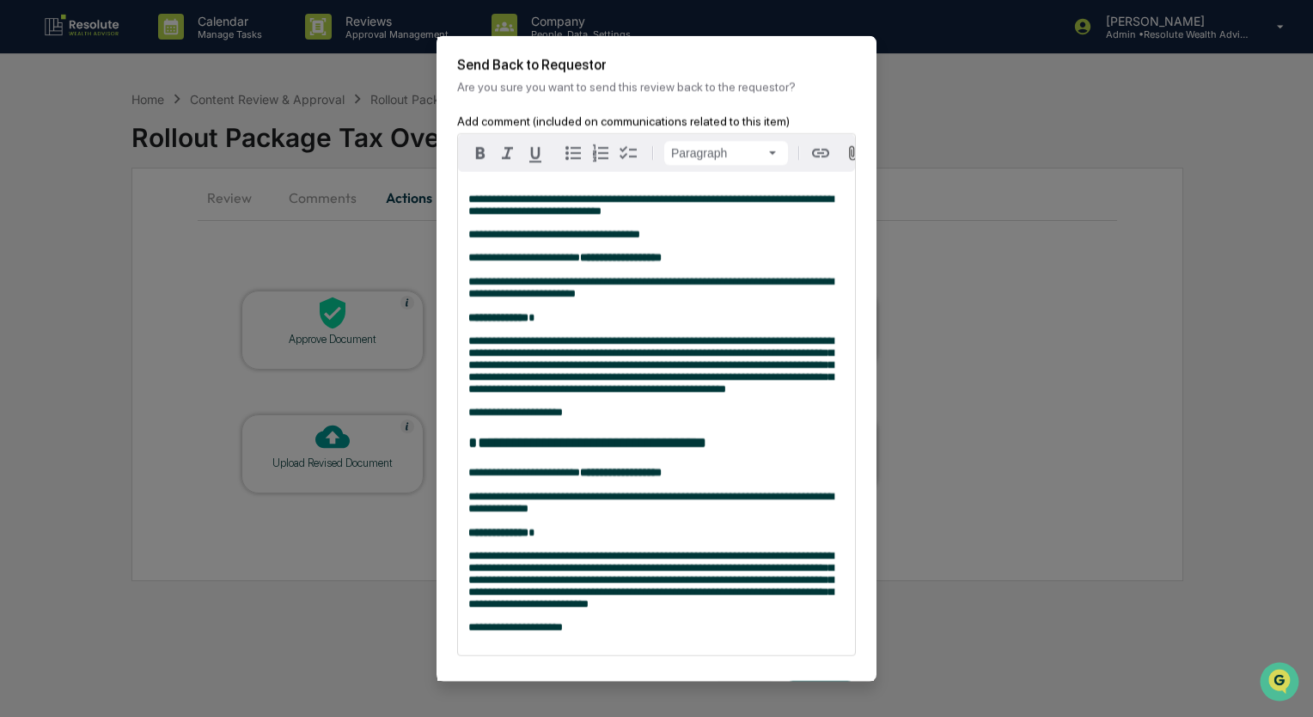
click at [675, 138] on div "Paragraph" at bounding box center [656, 153] width 397 height 38
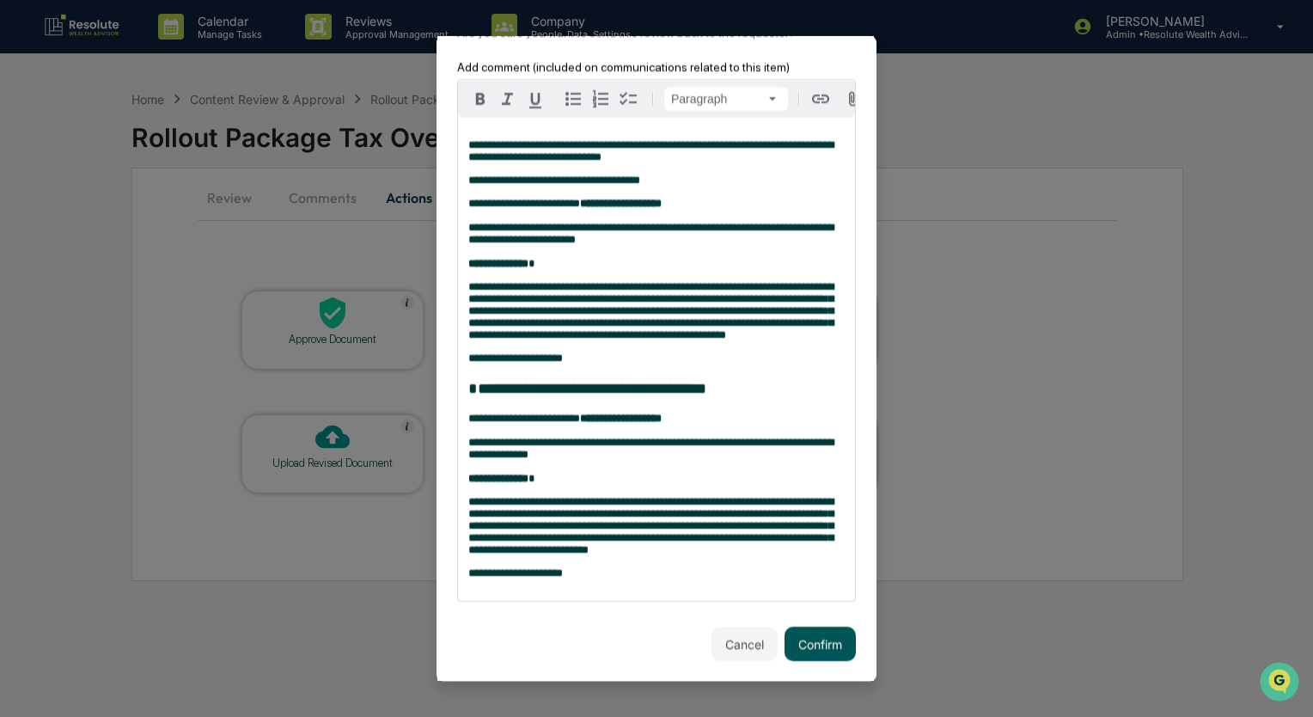
click at [810, 658] on button "Confirm" at bounding box center [820, 644] width 71 height 34
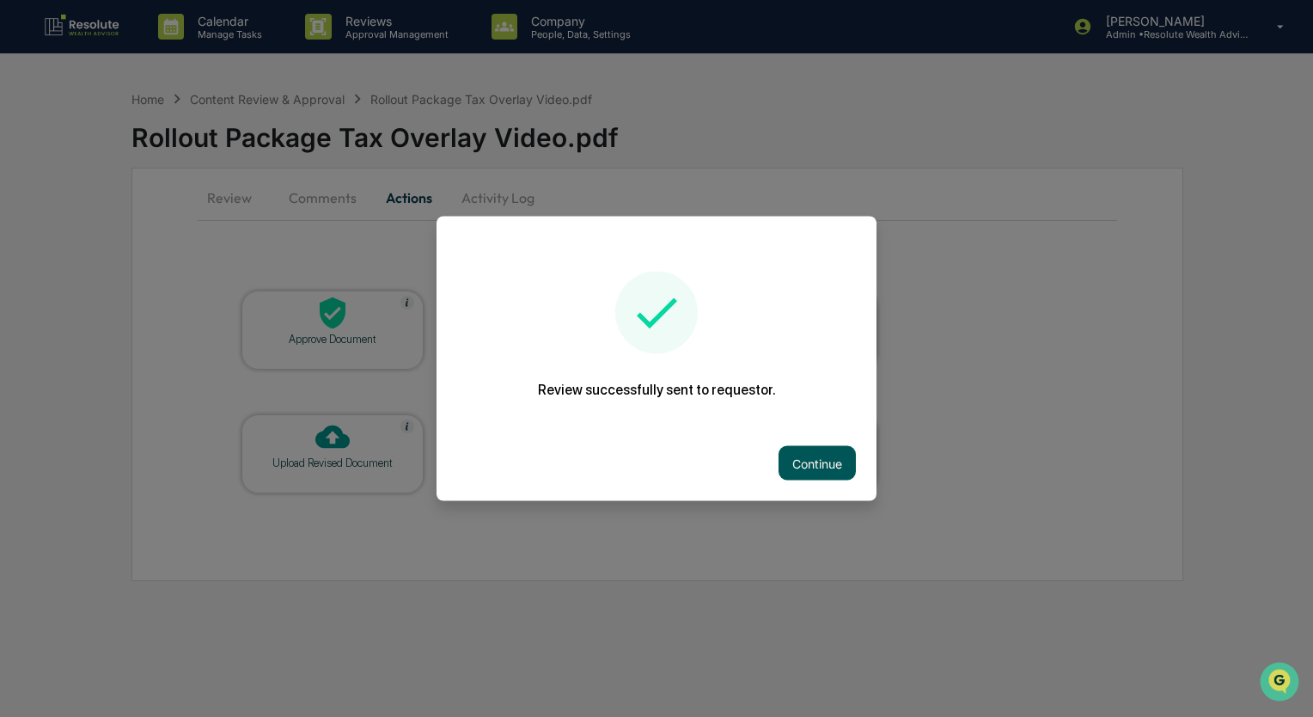
click at [814, 471] on button "Continue" at bounding box center [817, 463] width 77 height 34
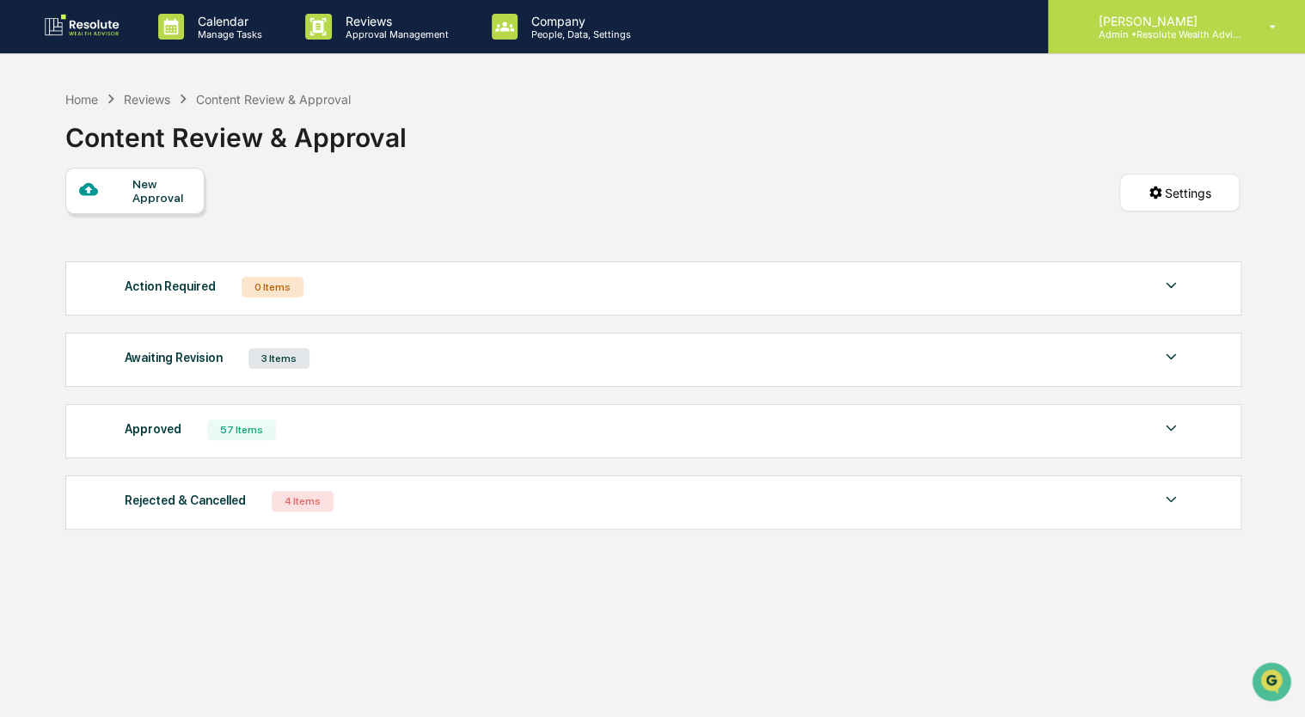
click at [1167, 23] on p "[PERSON_NAME]" at bounding box center [1164, 21] width 160 height 15
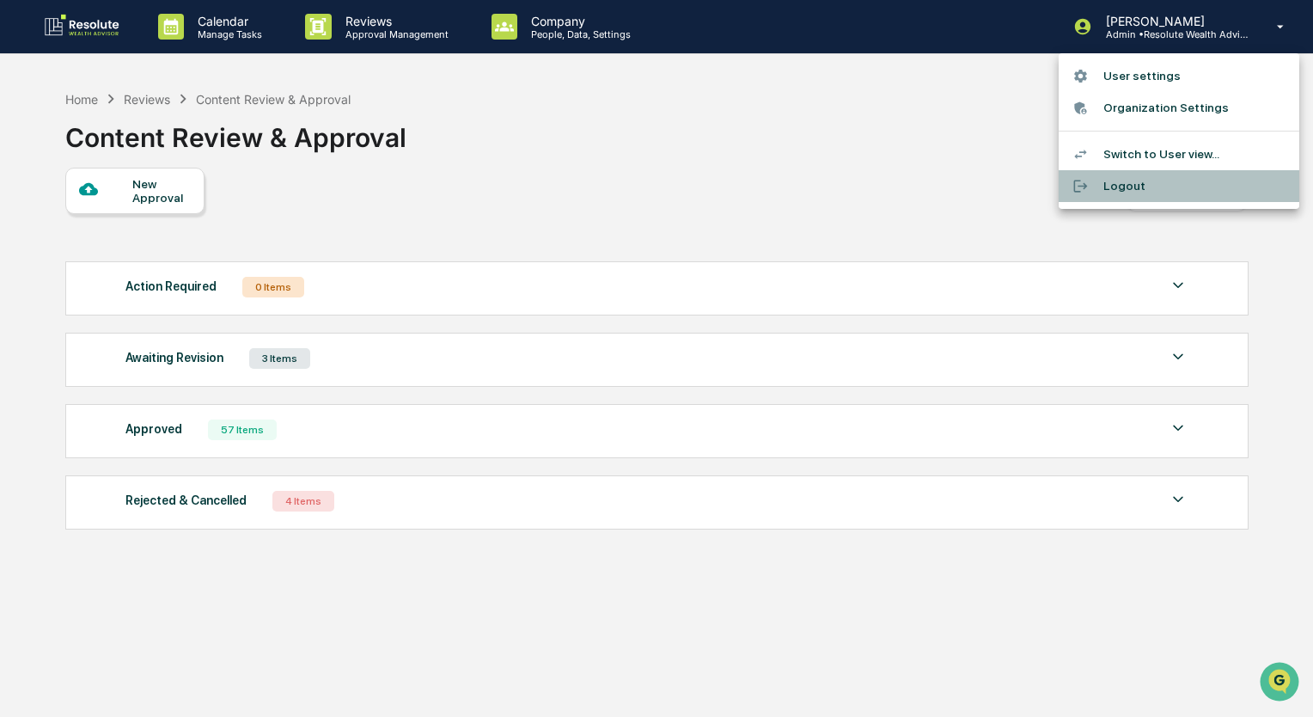
click at [1131, 179] on li "Logout" at bounding box center [1179, 186] width 241 height 32
